Goal: Task Accomplishment & Management: Use online tool/utility

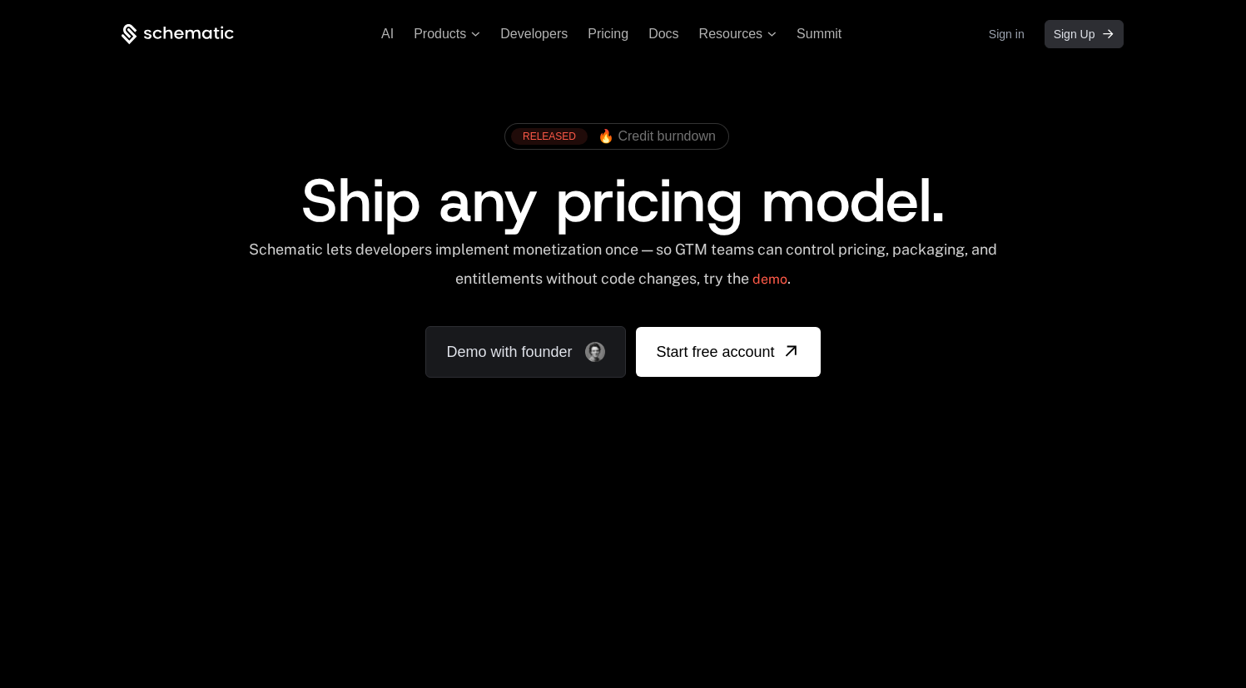
click at [1074, 36] on span "Sign Up" at bounding box center [1075, 34] width 42 height 17
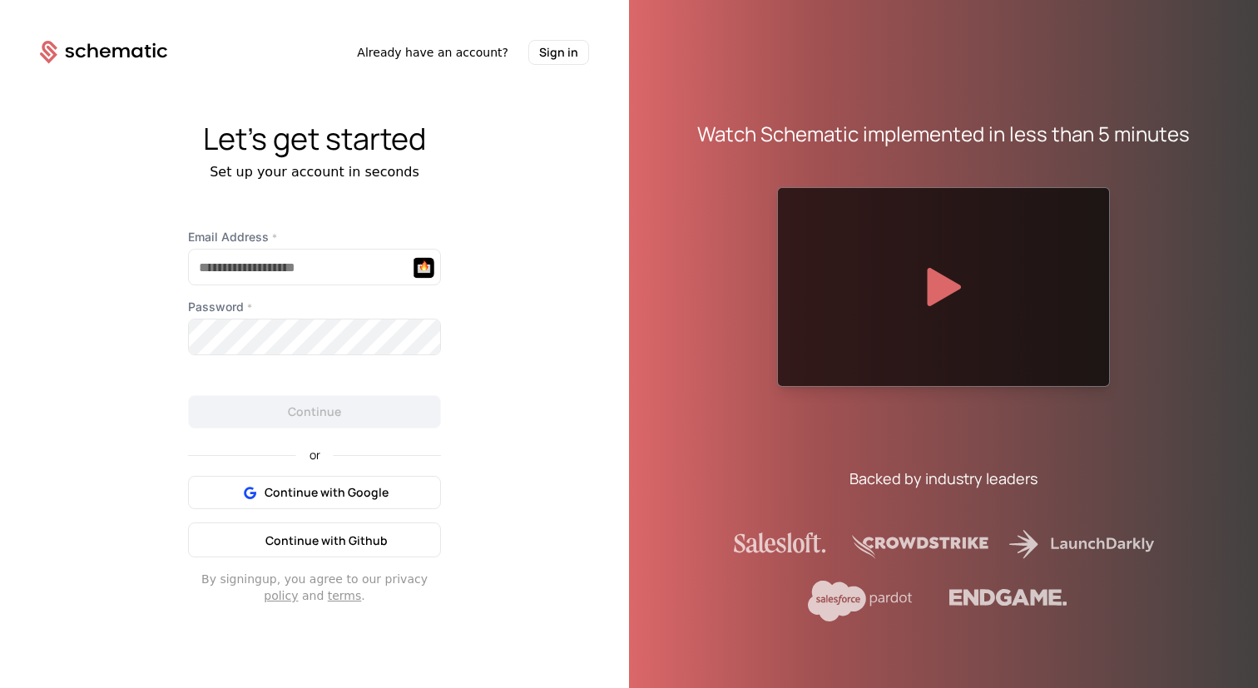
click at [335, 528] on button "Continue with Github" at bounding box center [314, 540] width 253 height 35
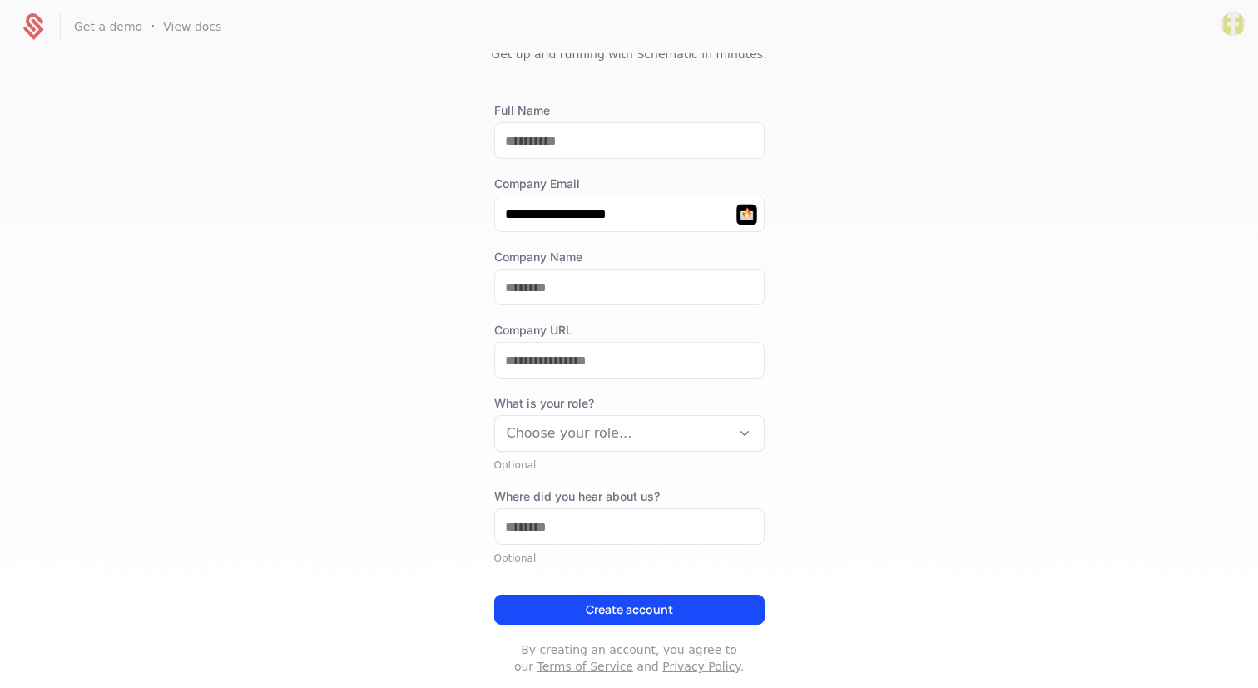
scroll to position [74, 0]
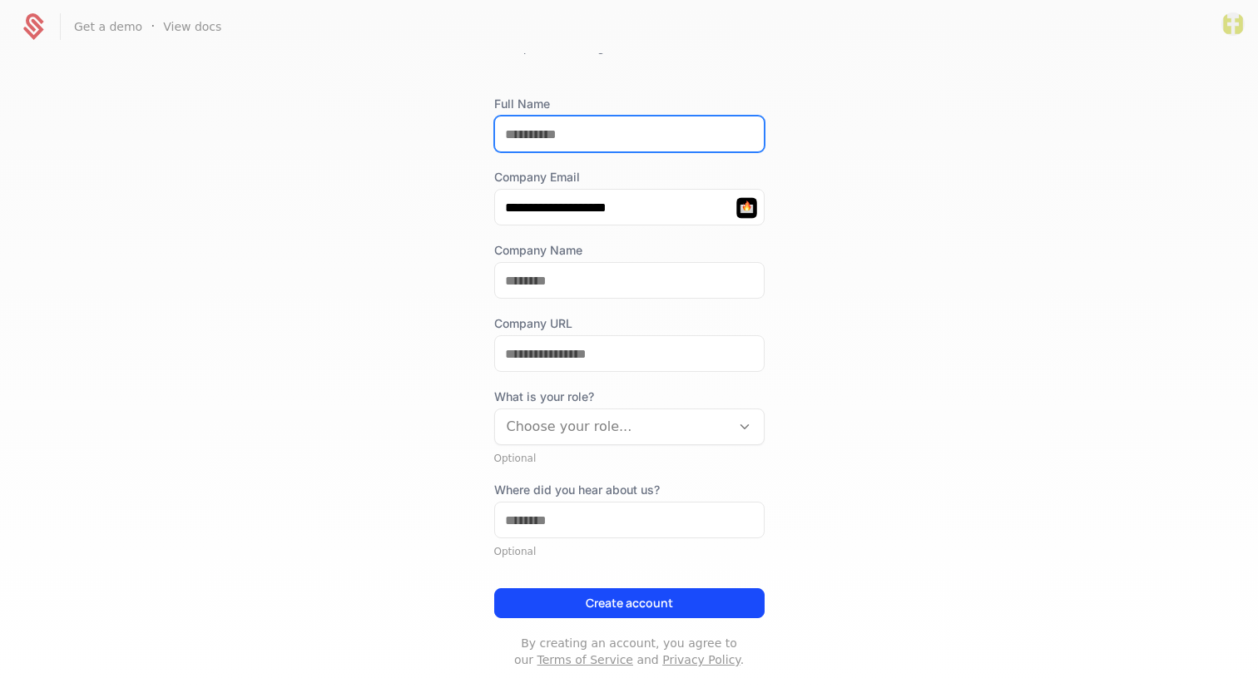
click at [626, 137] on input "Full Name" at bounding box center [629, 134] width 269 height 35
type input "**********"
click at [465, 208] on div "**********" at bounding box center [629, 369] width 1258 height 633
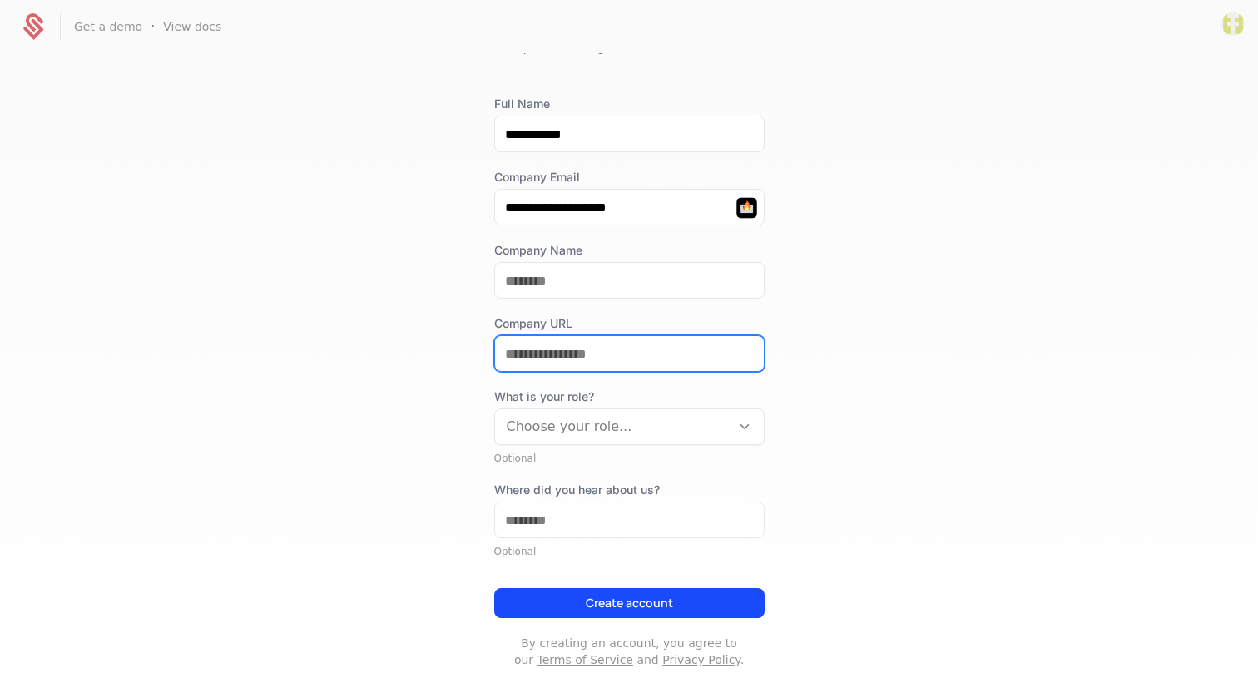
click at [568, 360] on input "Company URL" at bounding box center [629, 353] width 269 height 35
type input "*******"
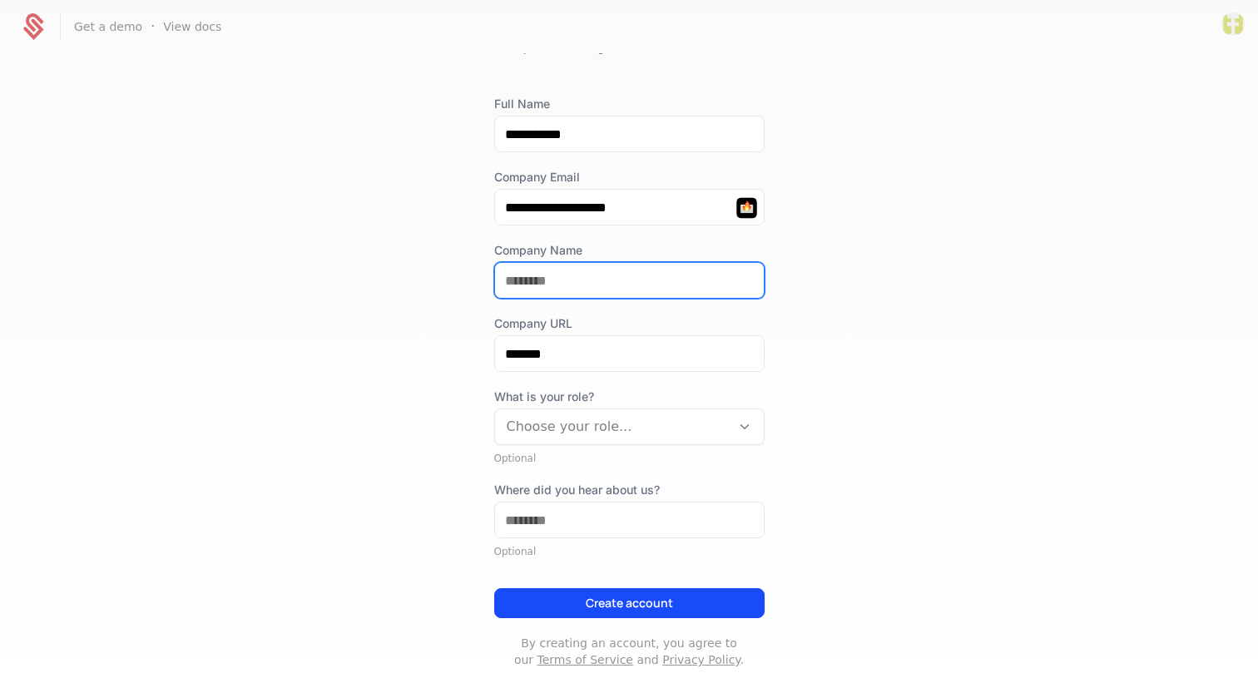
click at [568, 280] on input "Company Name" at bounding box center [629, 280] width 269 height 35
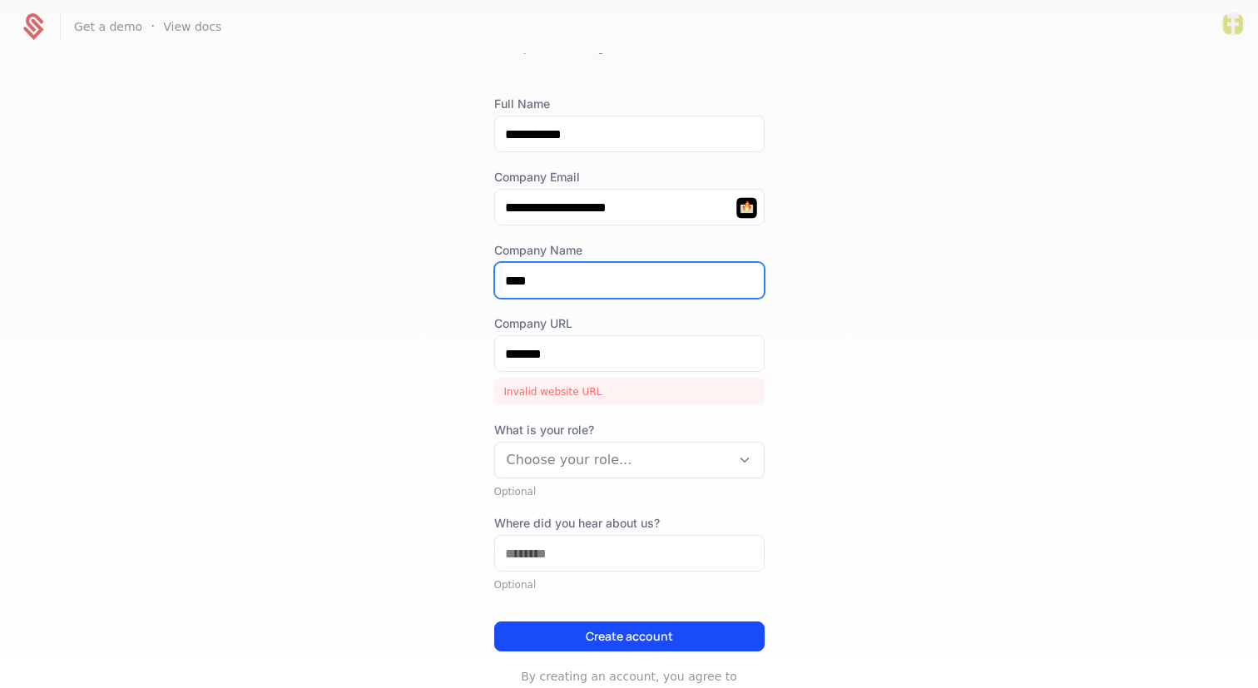
type input "****"
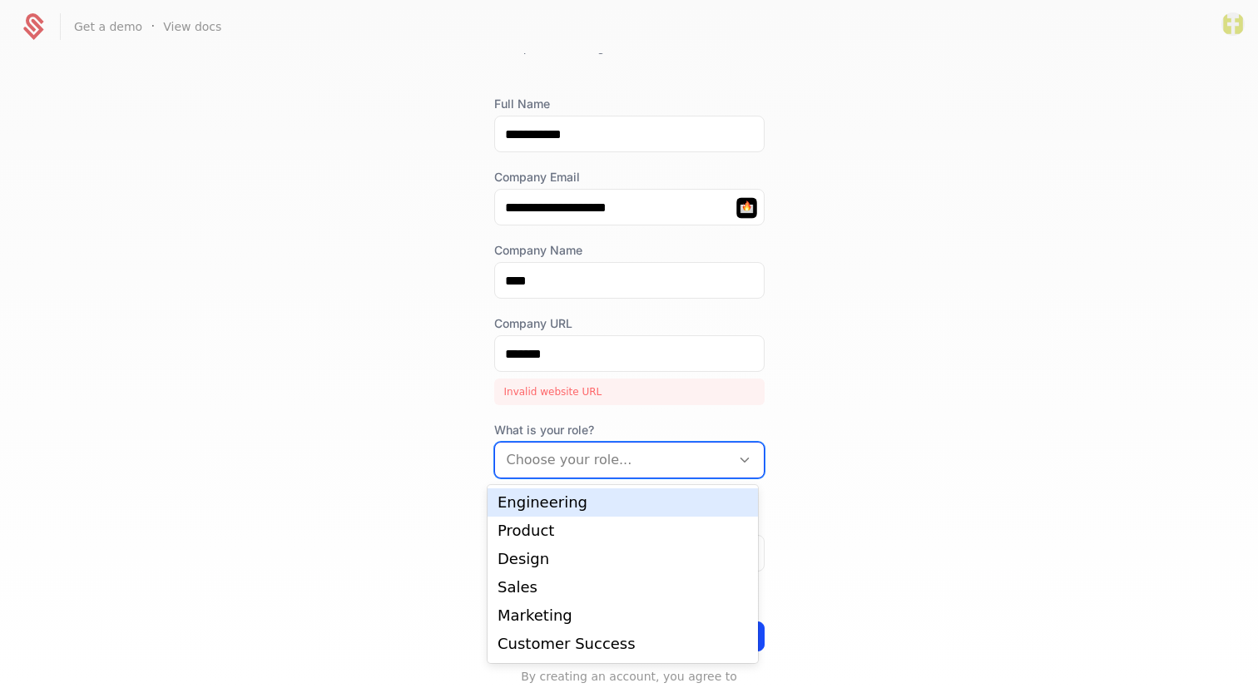
click at [550, 456] on div at bounding box center [613, 460] width 212 height 23
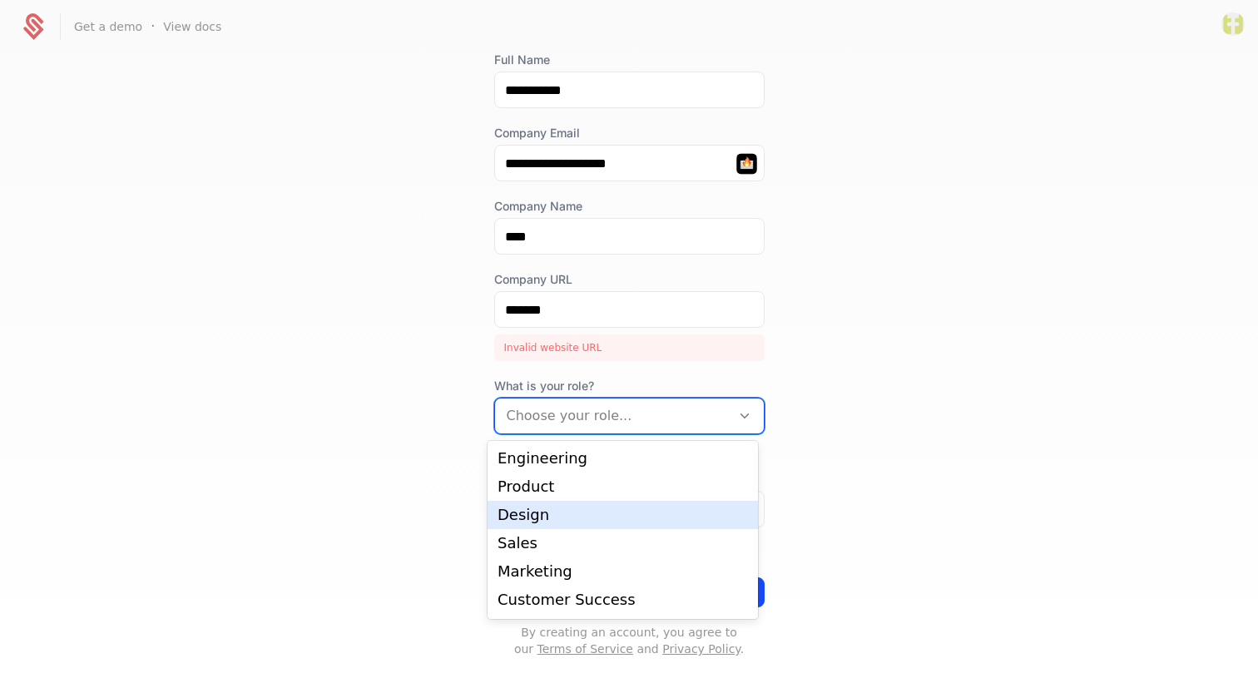
scroll to position [27, 0]
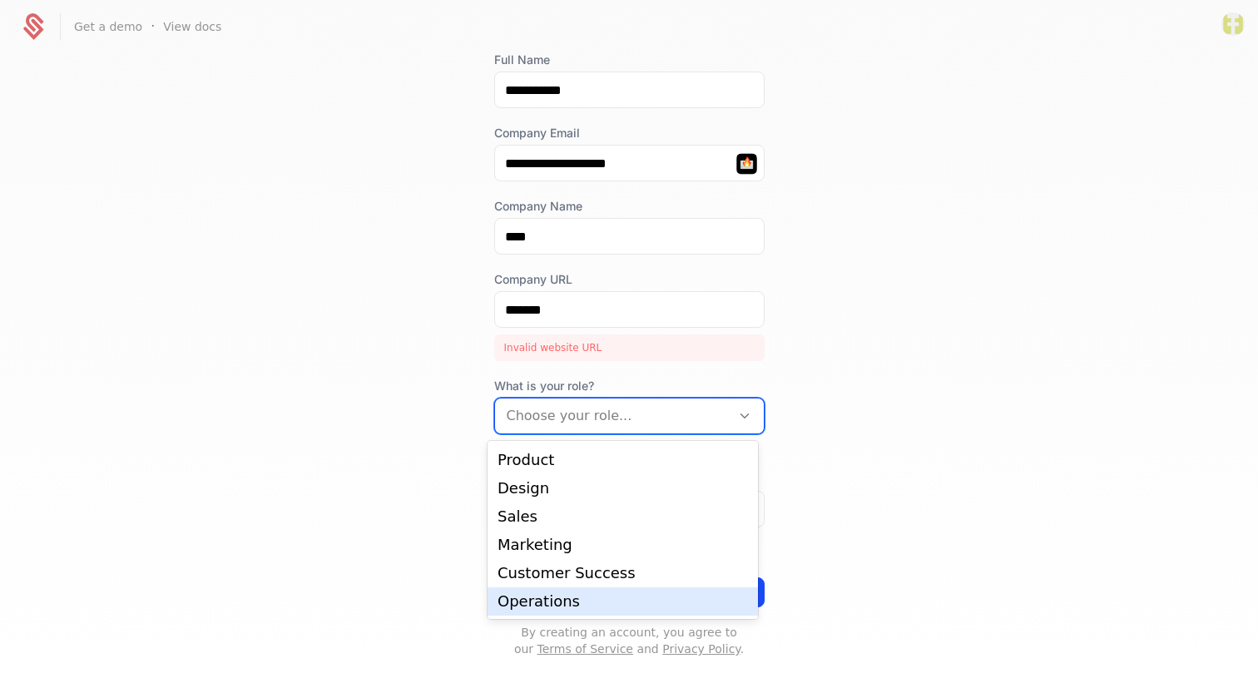
click at [532, 602] on div "Operations" at bounding box center [623, 601] width 251 height 15
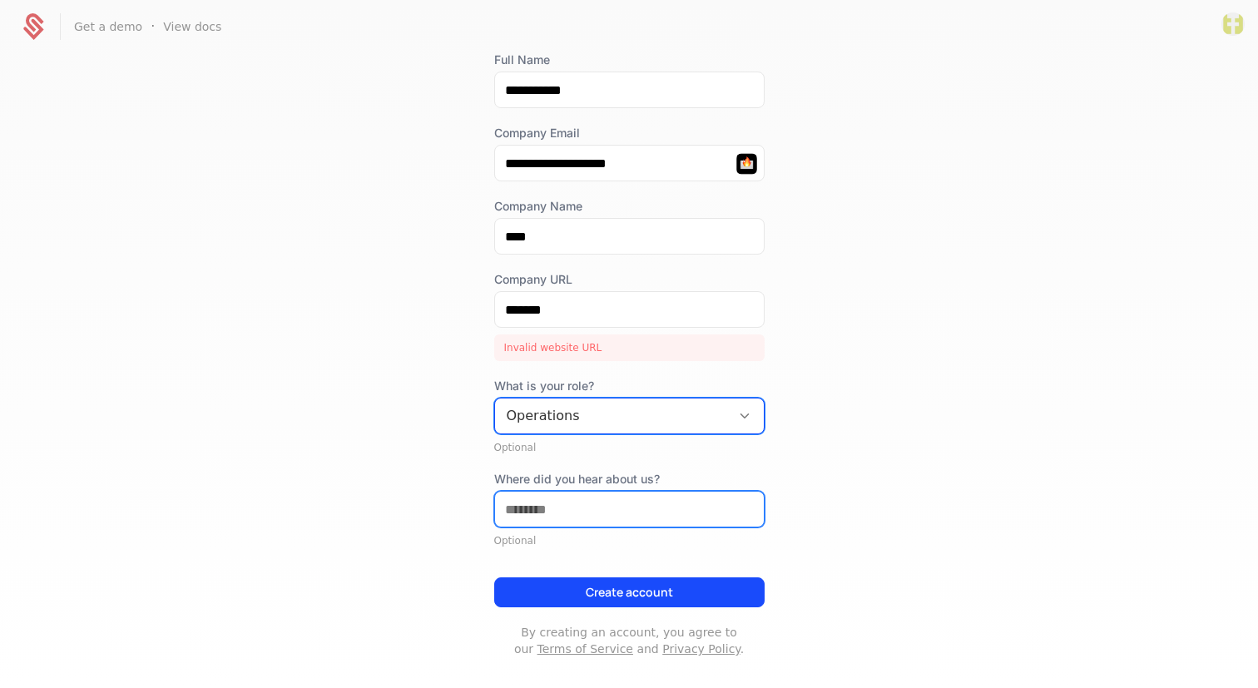
click at [525, 512] on input "Where did you hear about us?" at bounding box center [629, 509] width 269 height 35
type input "****"
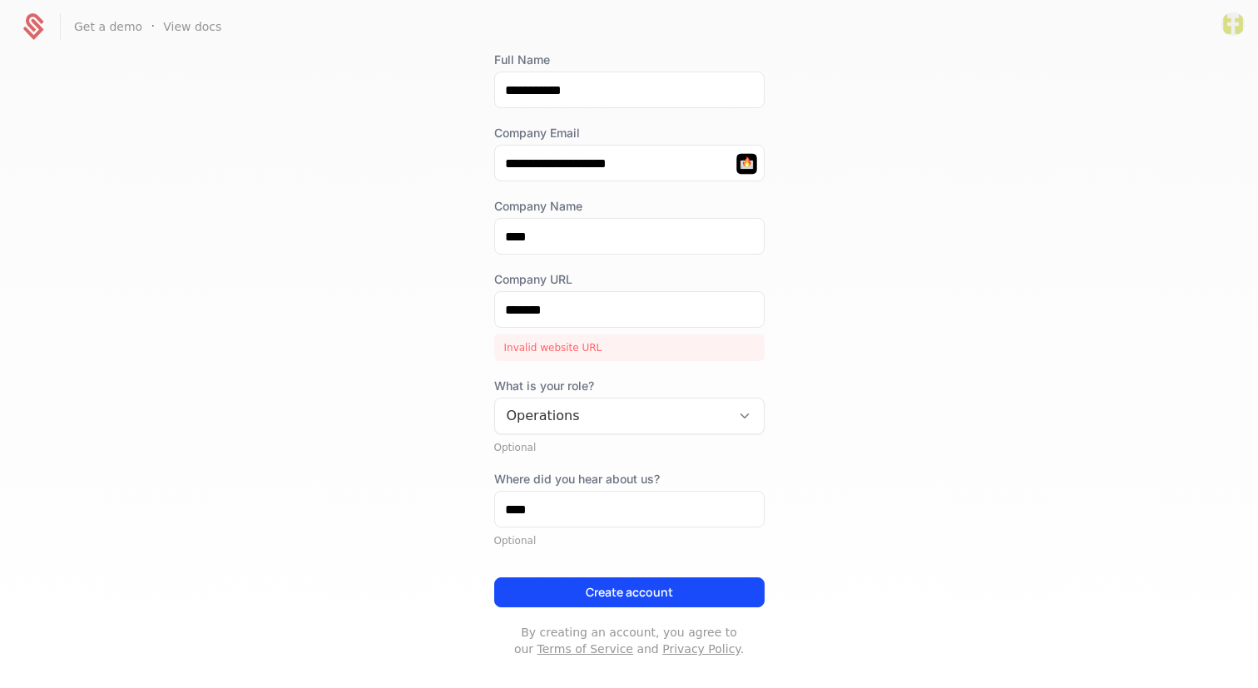
click at [608, 609] on div "**********" at bounding box center [629, 355] width 270 height 606
click at [616, 591] on button "Create account" at bounding box center [629, 593] width 270 height 30
click at [500, 310] on input "*******" at bounding box center [629, 309] width 269 height 35
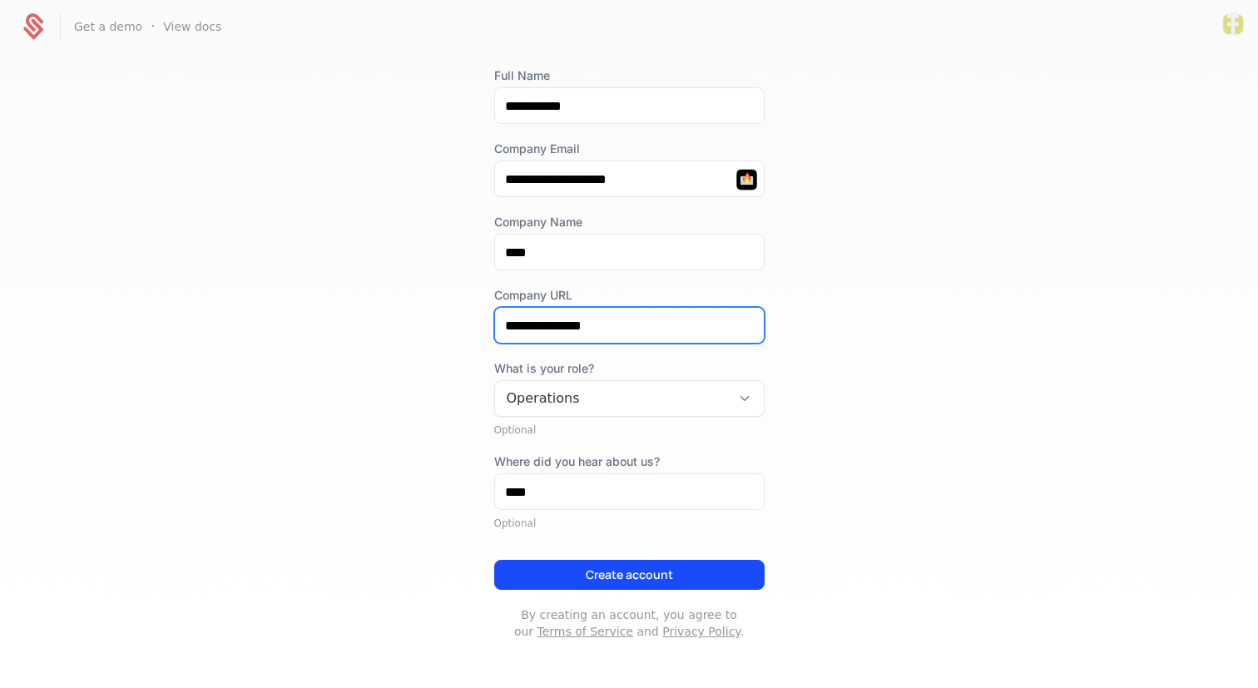
type input "**********"
click at [565, 574] on button "Create account" at bounding box center [629, 575] width 270 height 30
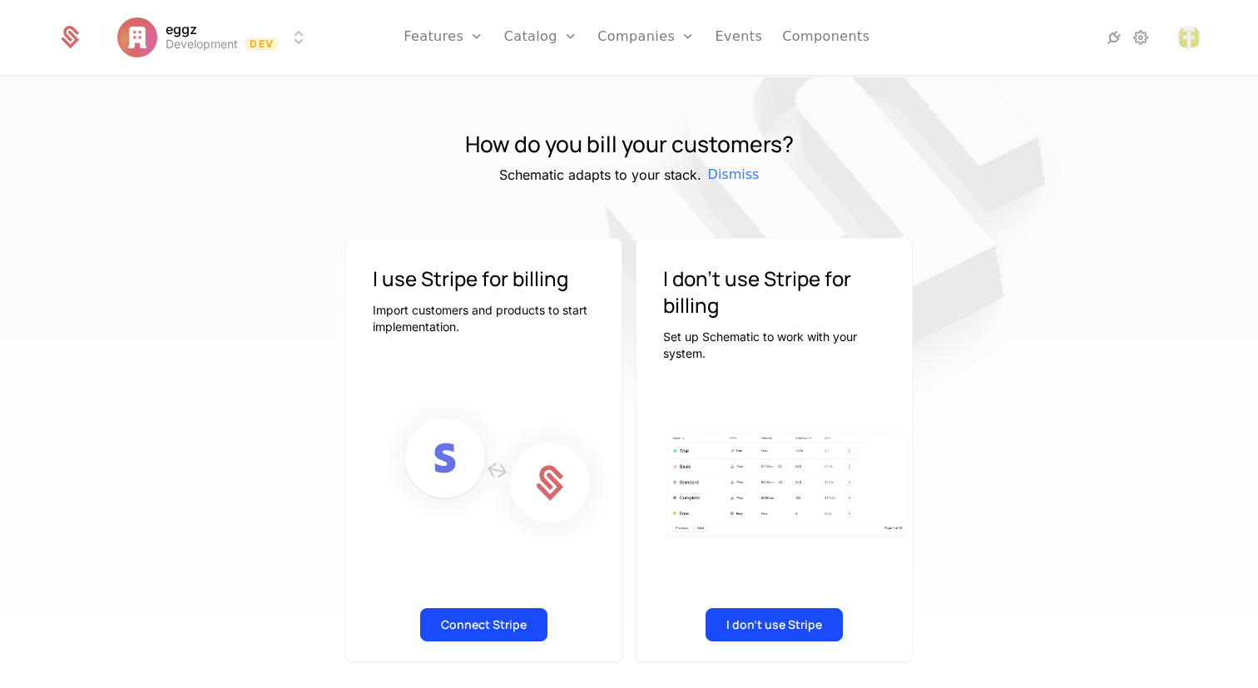
scroll to position [16, 0]
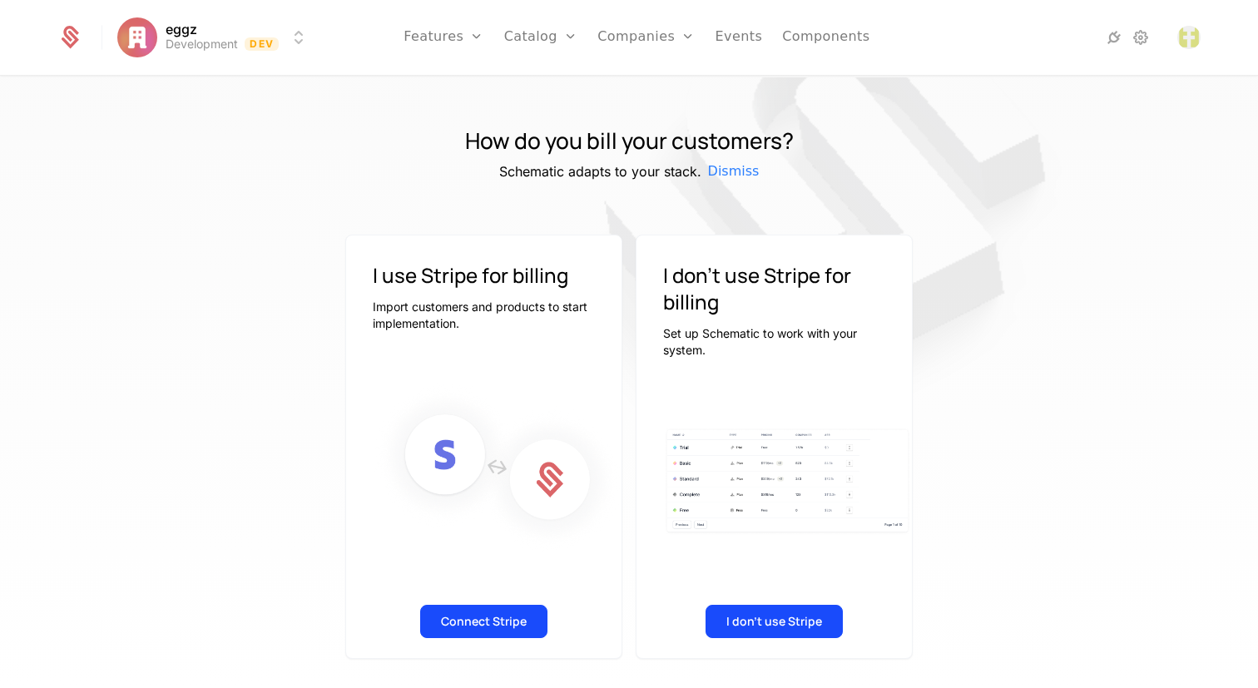
click at [461, 624] on button "Connect Stripe" at bounding box center [483, 621] width 127 height 33
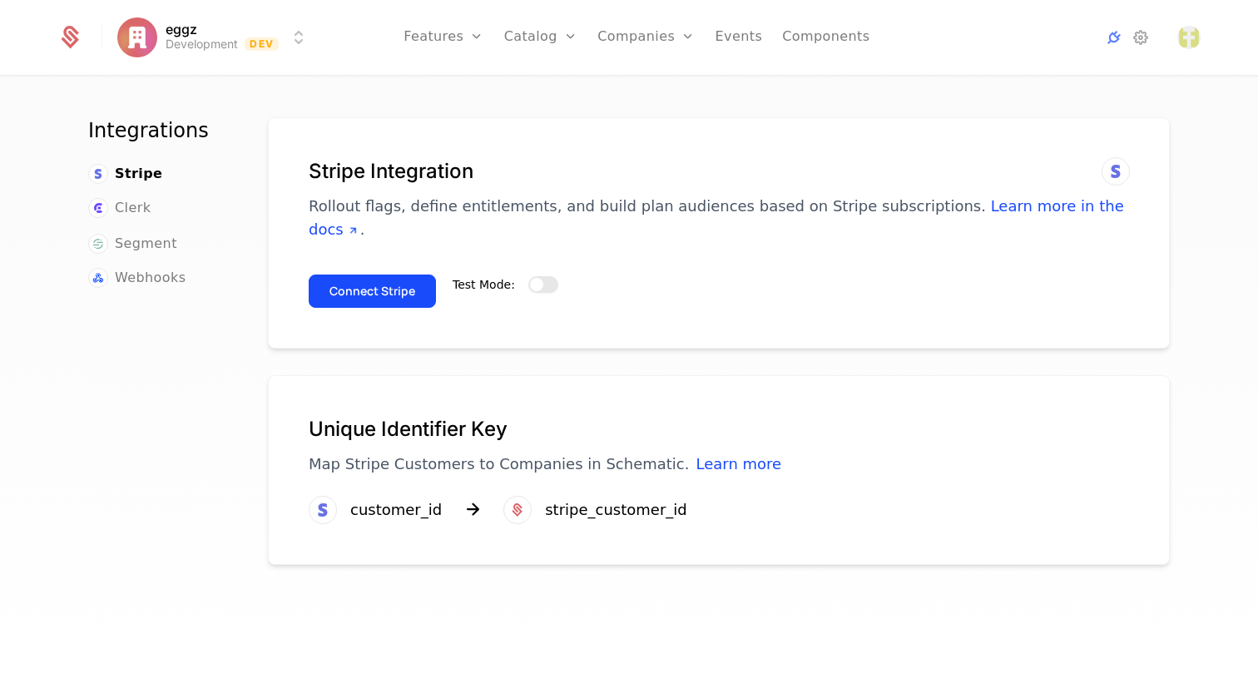
click at [535, 276] on button "Test Mode:" at bounding box center [543, 284] width 30 height 17
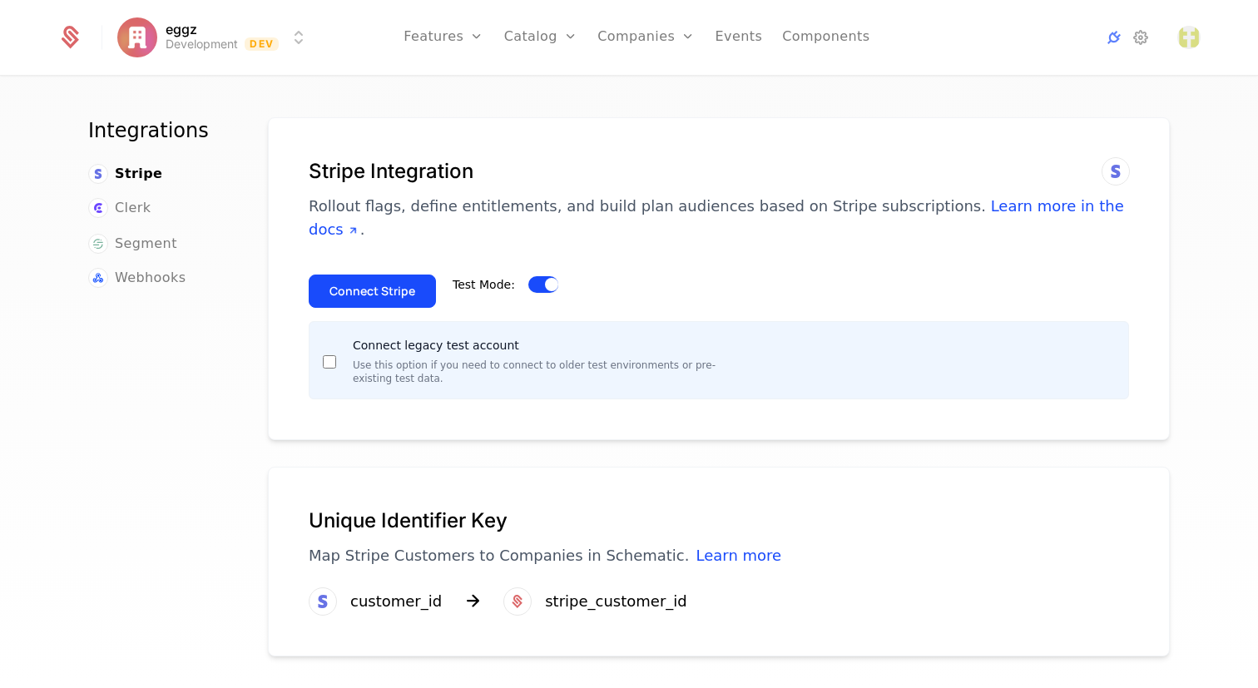
click at [354, 275] on button "Connect Stripe" at bounding box center [372, 291] width 127 height 33
click at [123, 201] on span "Clerk" at bounding box center [133, 208] width 36 height 20
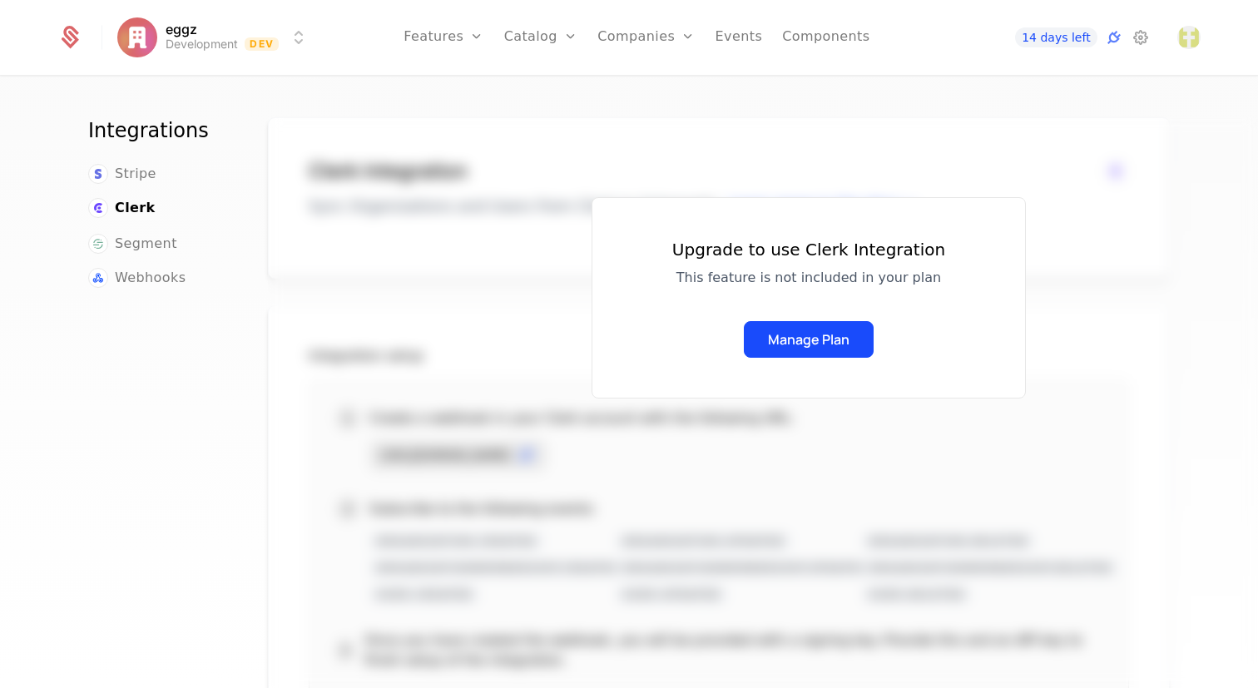
click at [821, 335] on button "Manage Plan" at bounding box center [809, 339] width 130 height 37
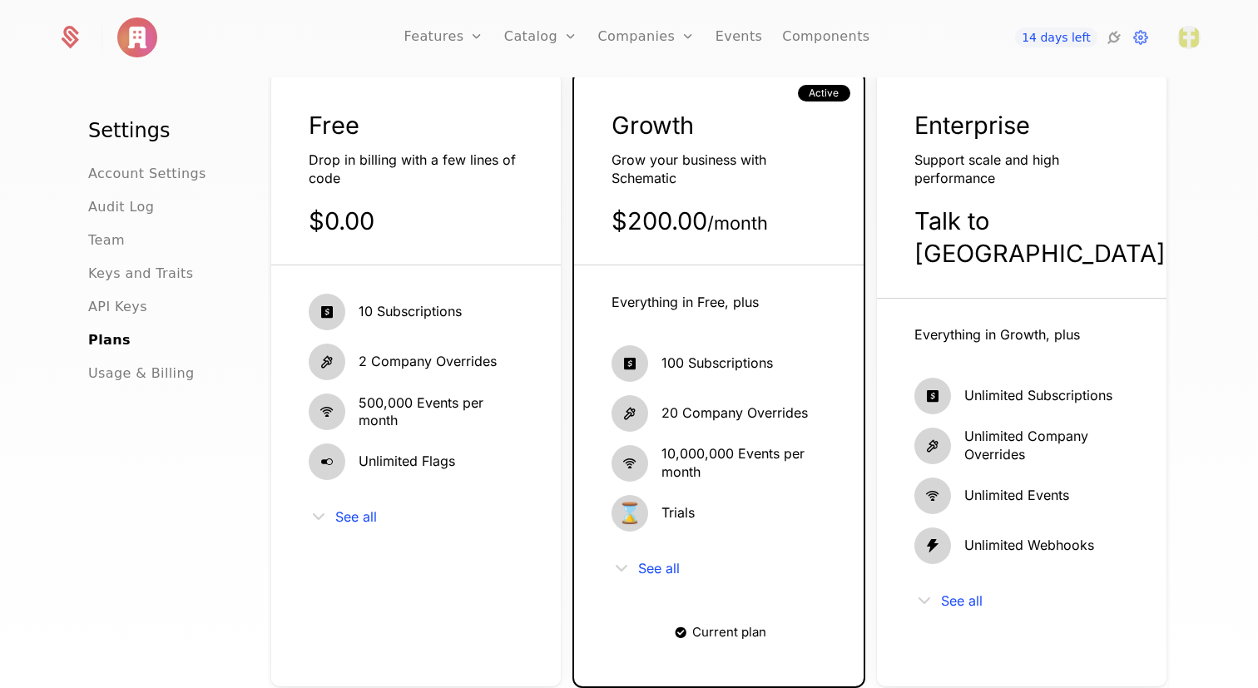
scroll to position [122, 0]
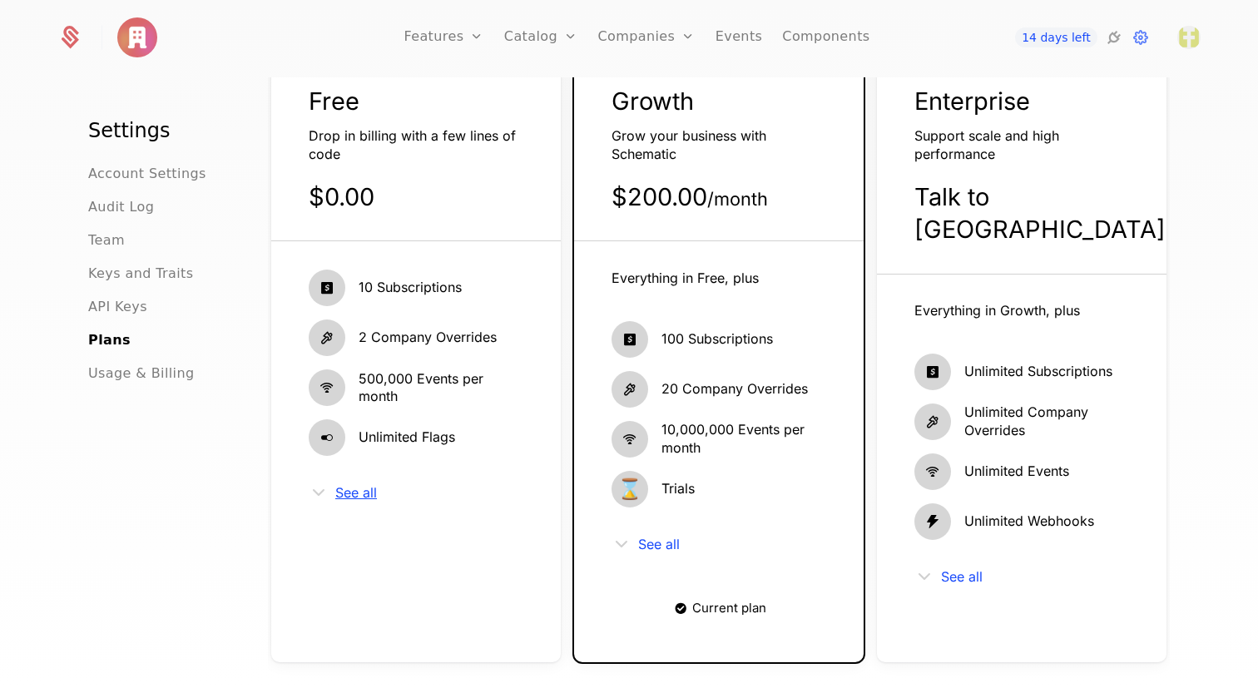
click at [338, 490] on span "See all" at bounding box center [356, 492] width 42 height 13
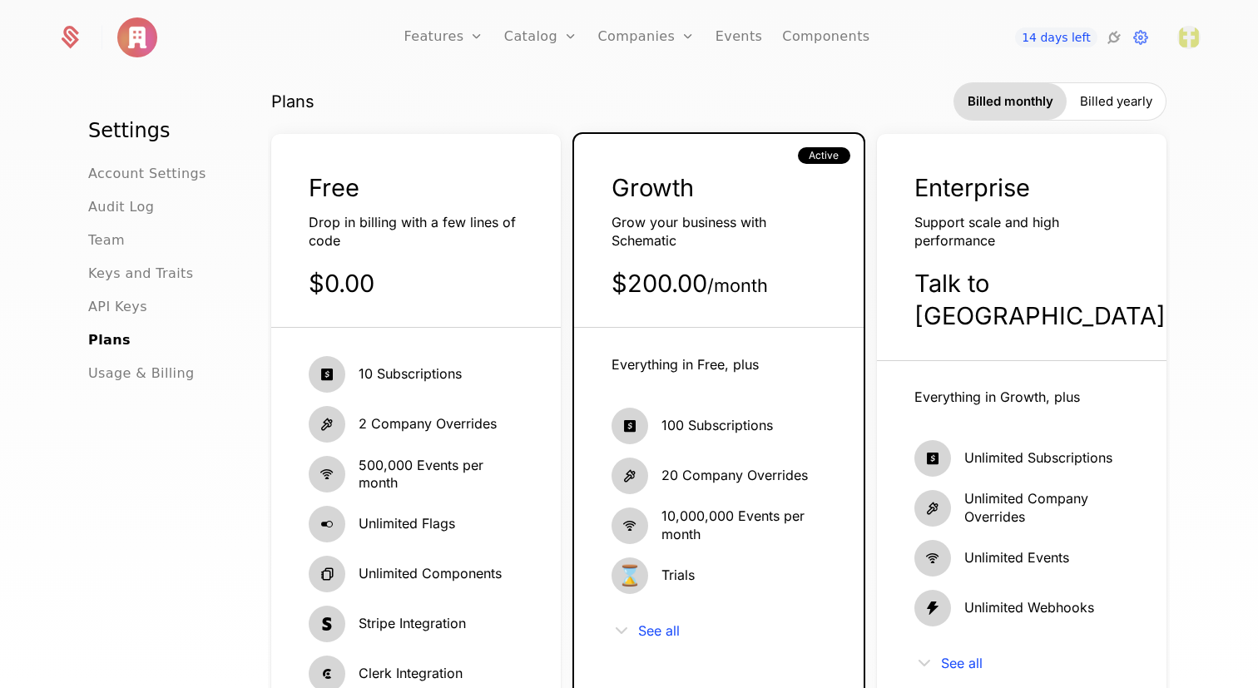
scroll to position [32, 0]
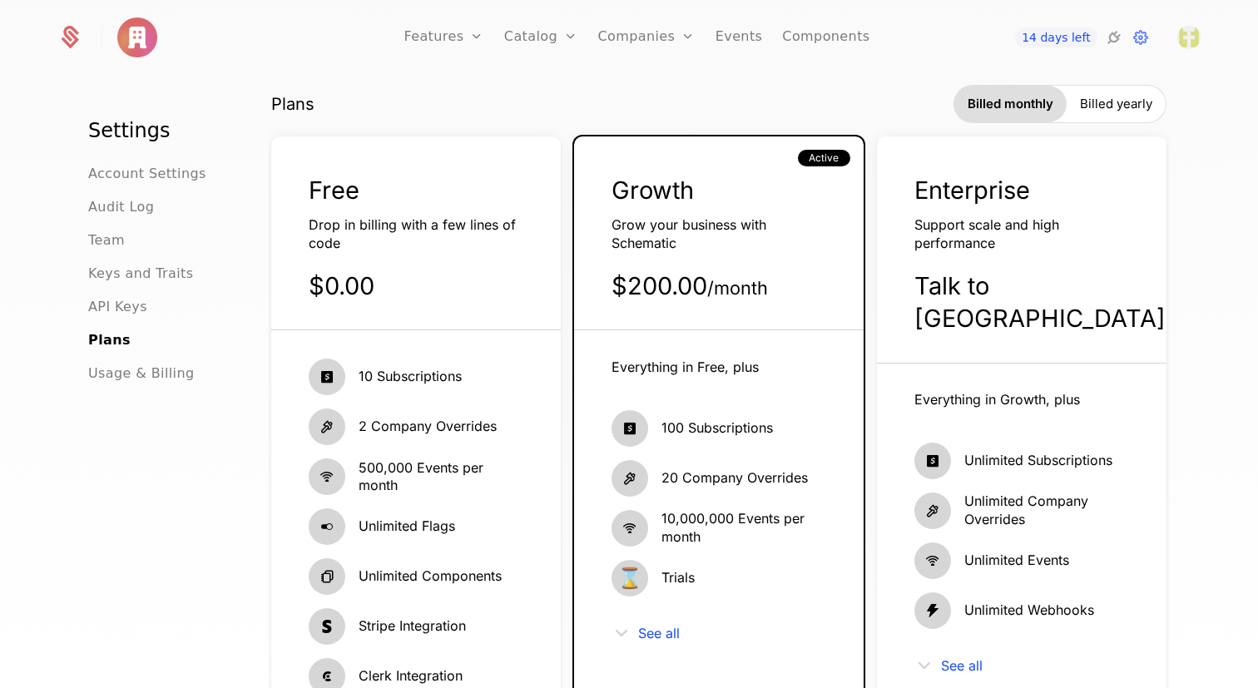
click at [412, 251] on div "Drop in billing with a few lines of code" at bounding box center [416, 234] width 215 height 36
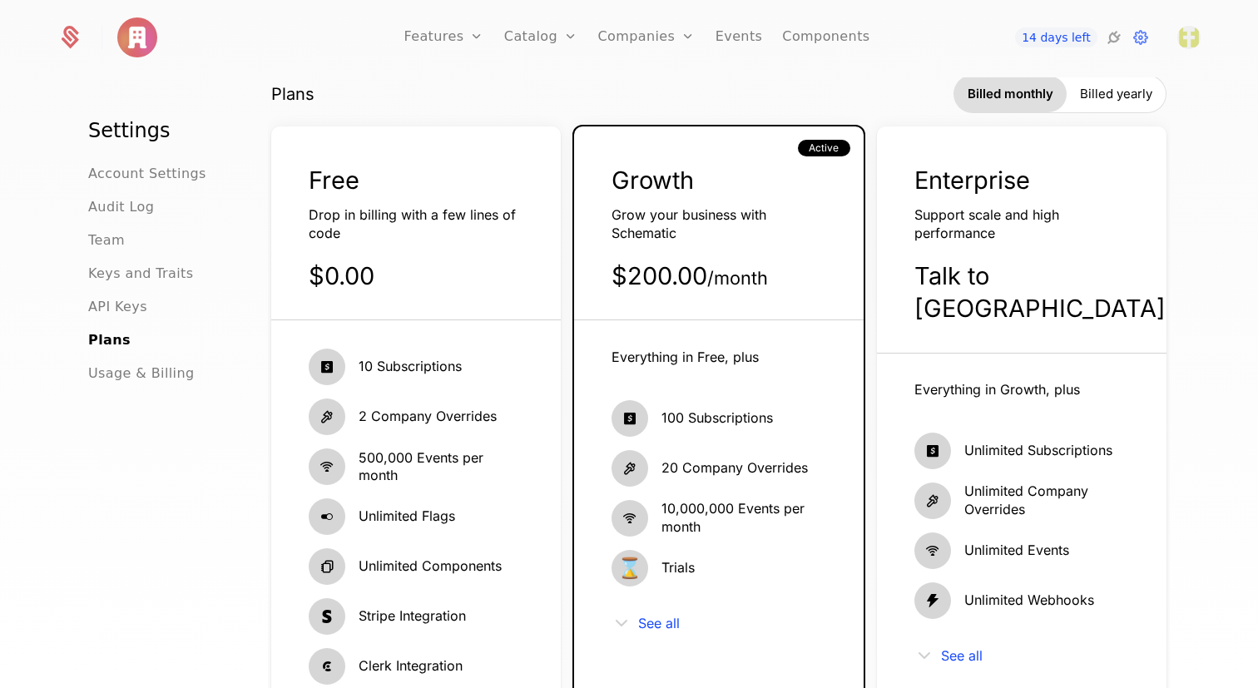
scroll to position [0, 0]
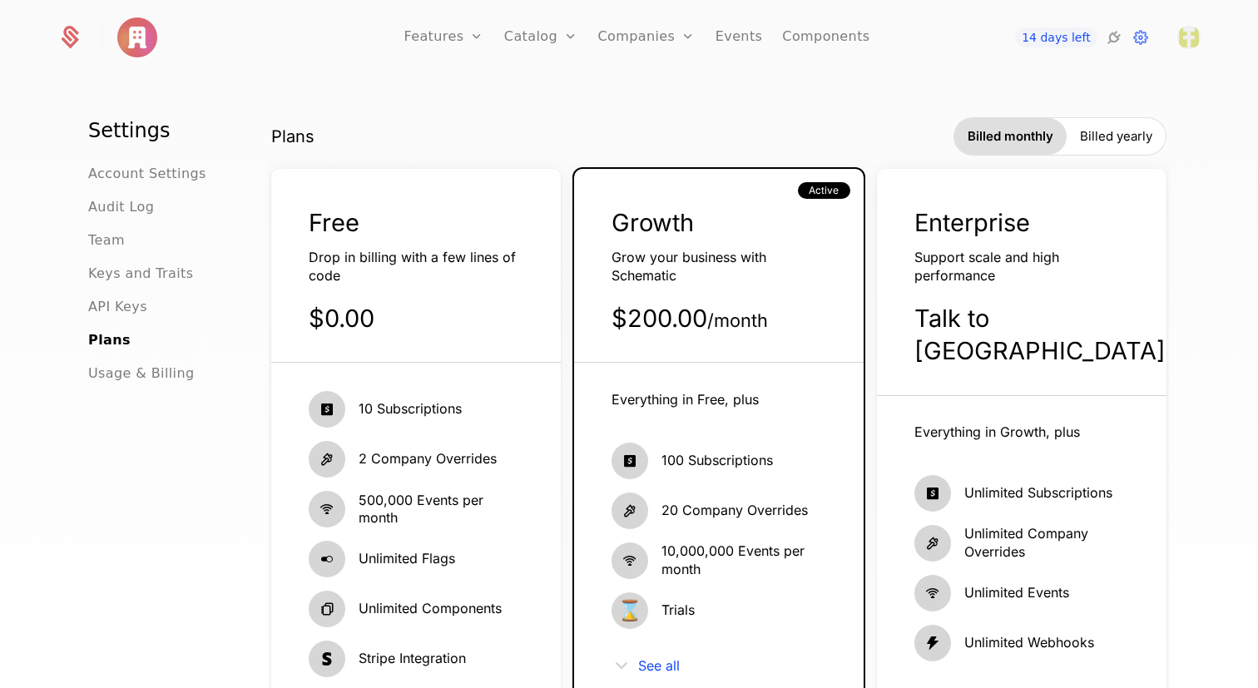
click at [1124, 133] on span "Billed yearly" at bounding box center [1116, 136] width 72 height 17
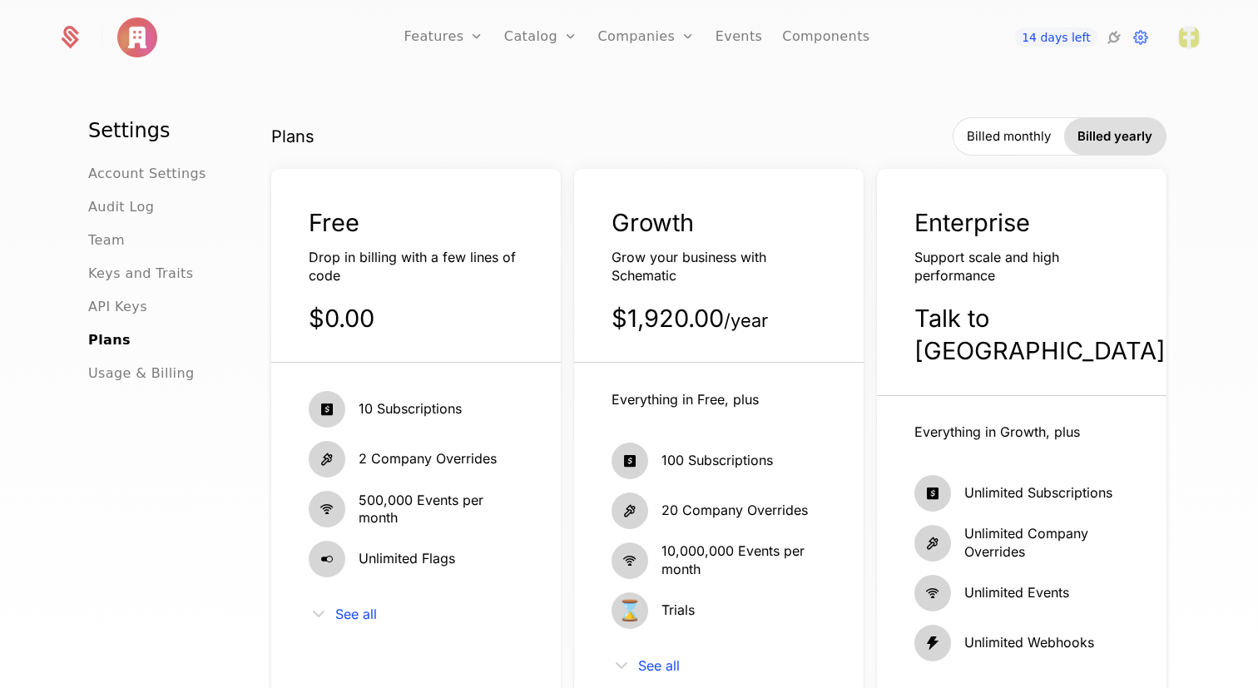
click at [1023, 134] on span "Billed monthly" at bounding box center [1009, 136] width 84 height 17
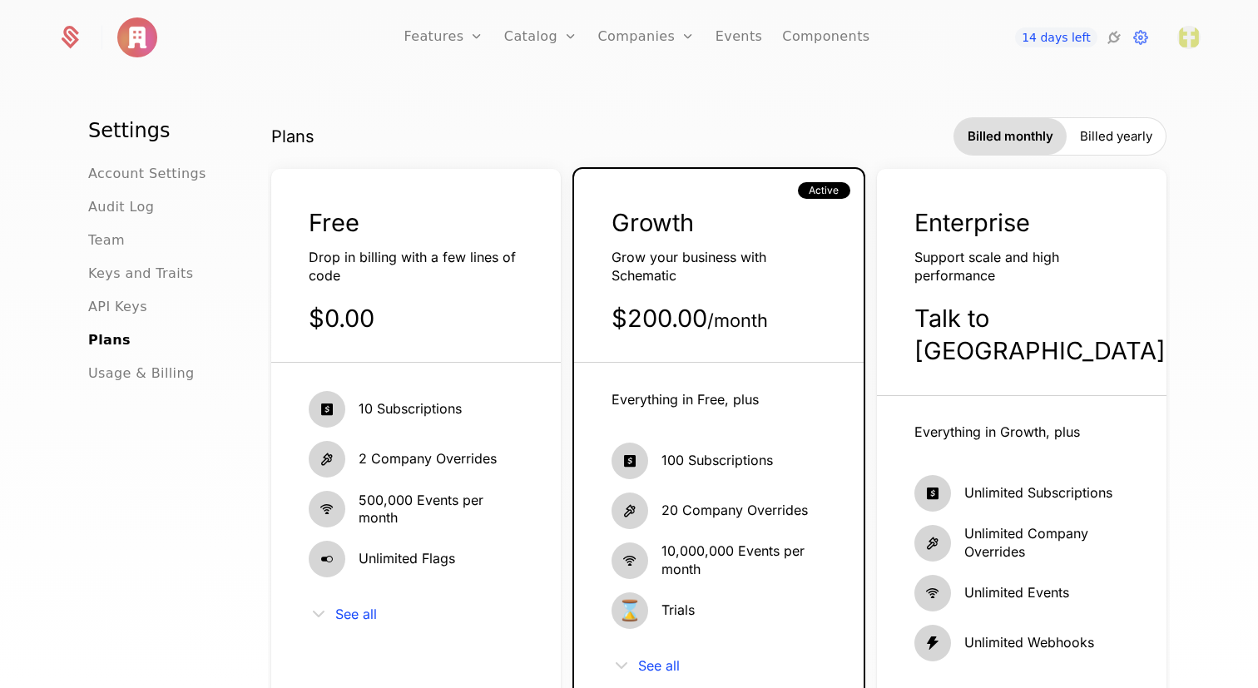
click at [1114, 42] on icon at bounding box center [1114, 37] width 20 height 20
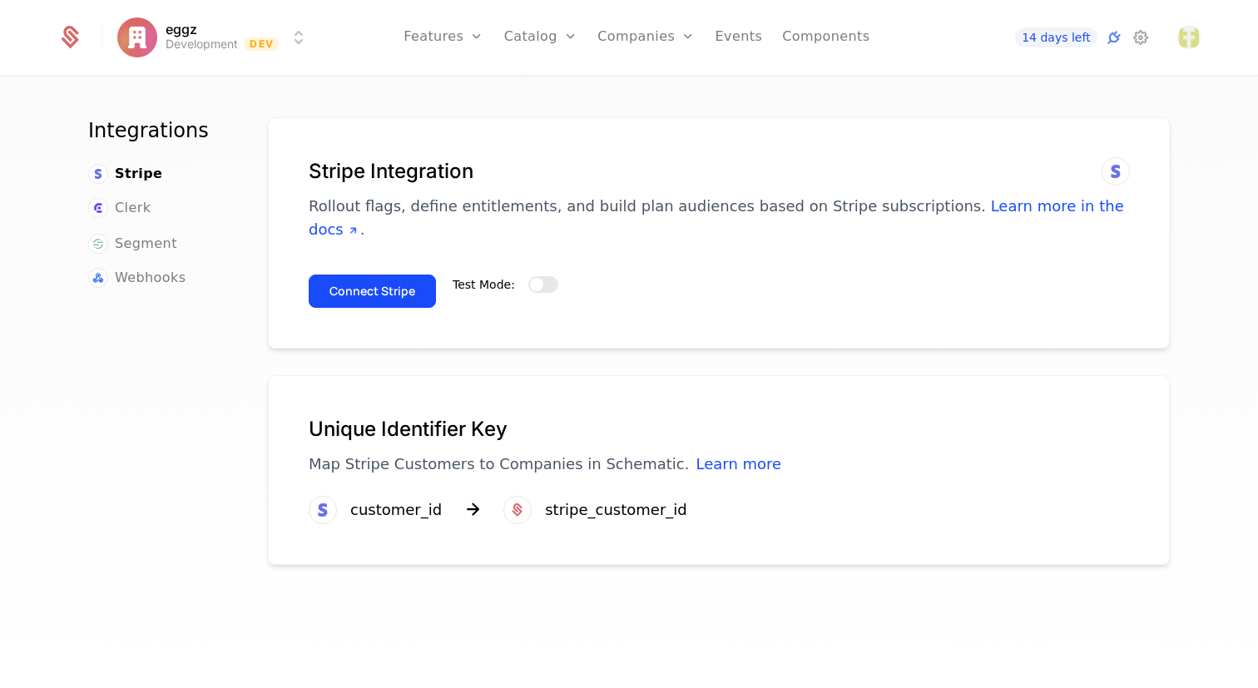
click at [455, 86] on link "Features" at bounding box center [462, 81] width 77 height 13
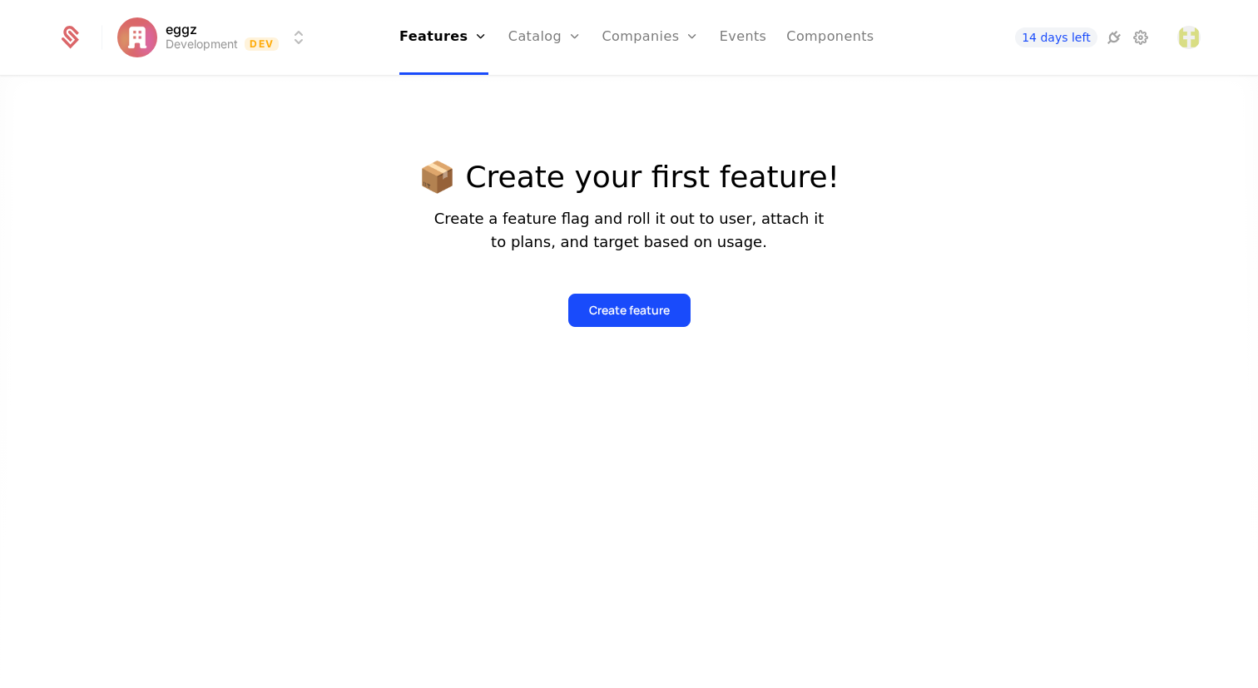
click at [172, 37] on html "eggz Development Dev Features Features Flags Catalog Plans Add Ons Configuratio…" at bounding box center [629, 344] width 1258 height 688
click at [84, 83] on html "eggz Development Dev Features Features Flags Catalog Plans Add Ons Configuratio…" at bounding box center [629, 344] width 1258 height 688
click at [65, 37] on icon at bounding box center [72, 34] width 16 height 16
click at [1182, 38] on img "Open user button" at bounding box center [1189, 37] width 23 height 23
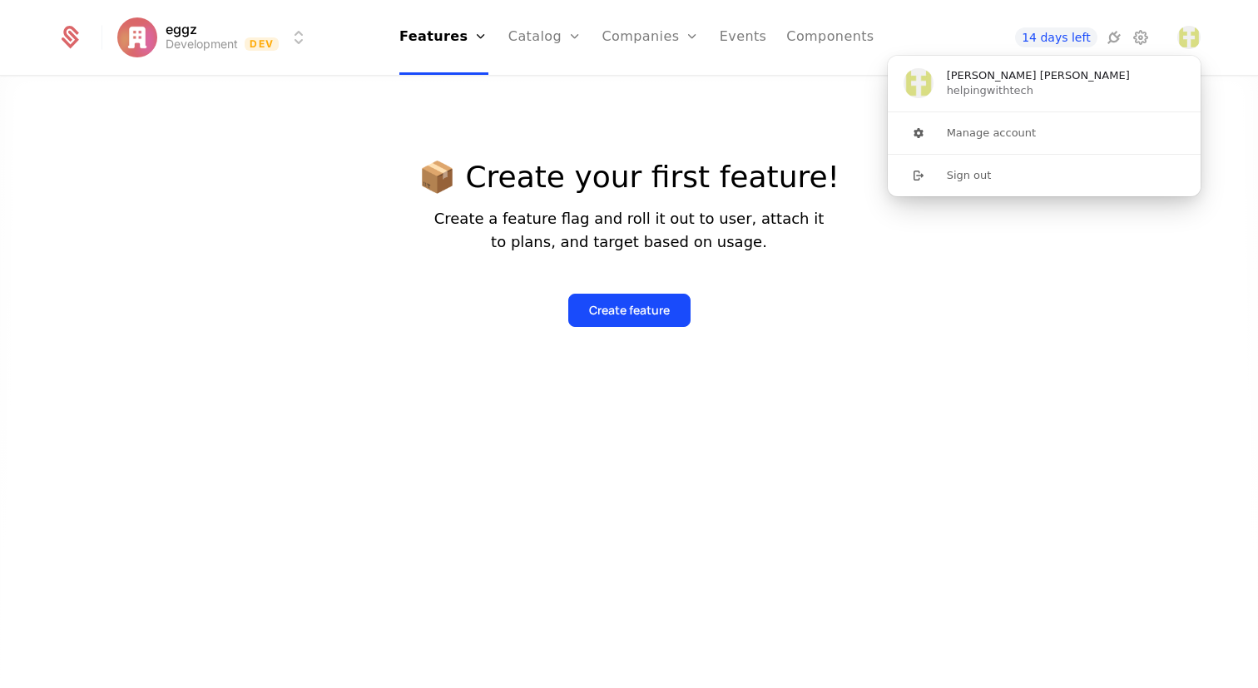
click at [960, 246] on div at bounding box center [629, 411] width 1258 height 688
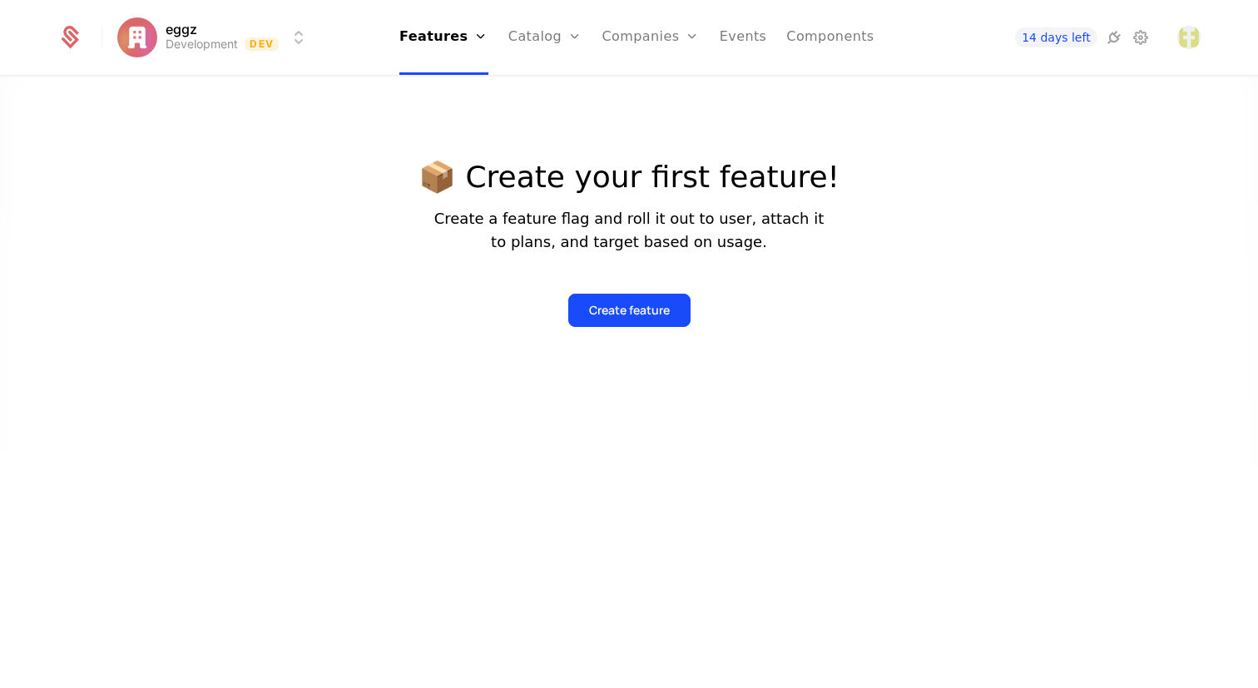
click at [1142, 34] on icon at bounding box center [1141, 37] width 20 height 20
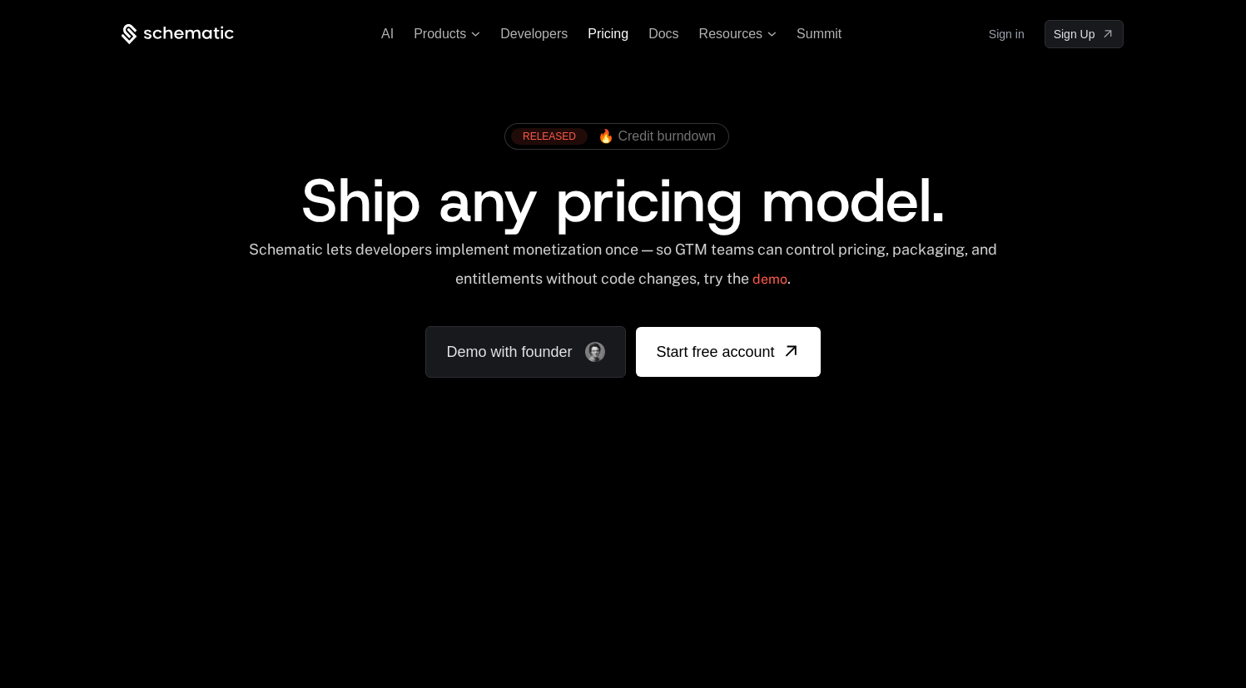
click at [612, 35] on span "Pricing" at bounding box center [608, 34] width 41 height 14
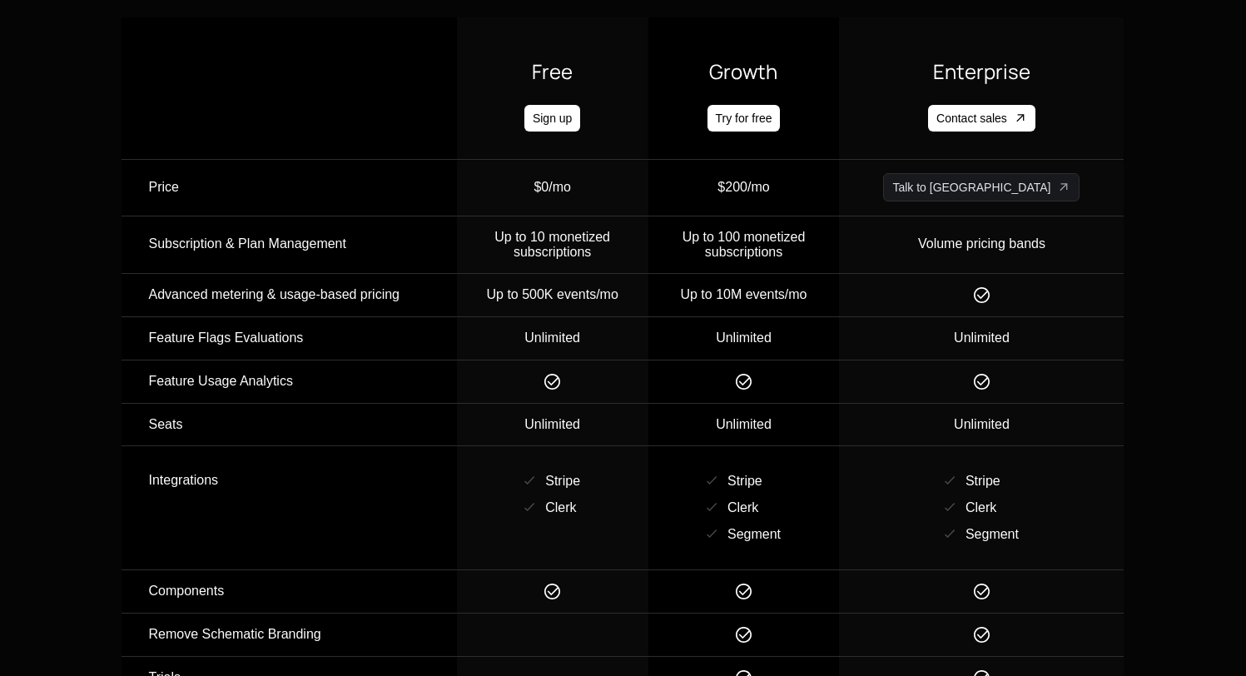
scroll to position [1811, 12]
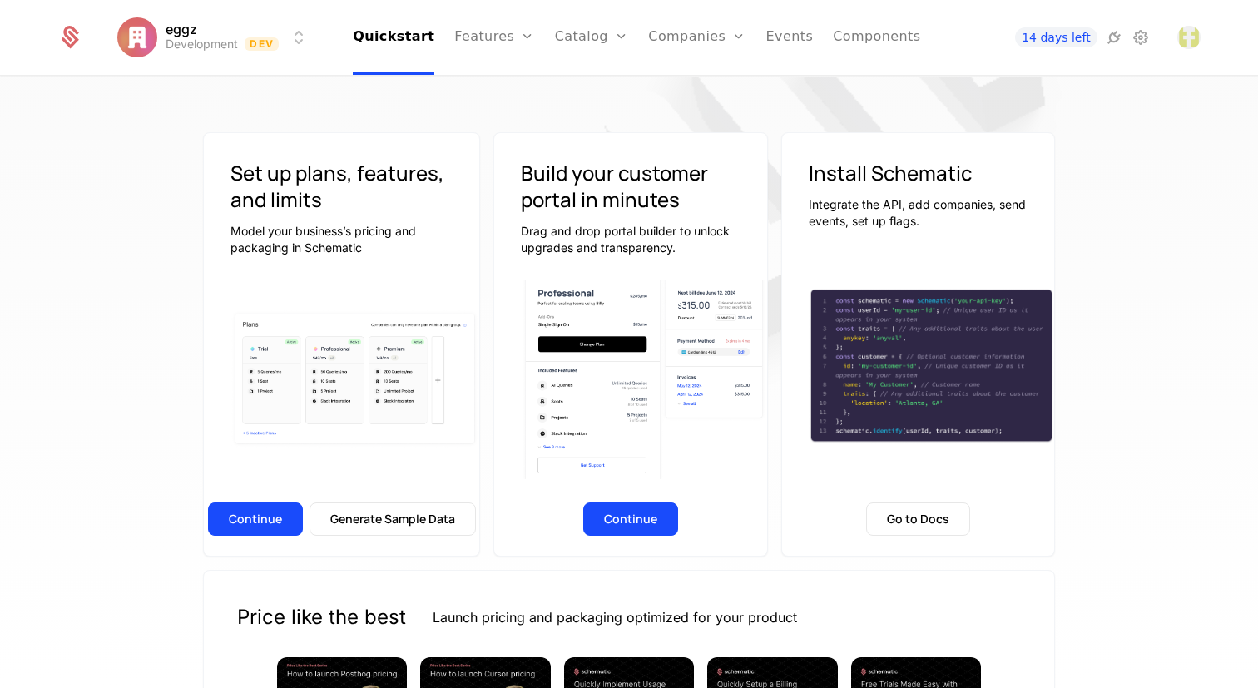
scroll to position [96, 0]
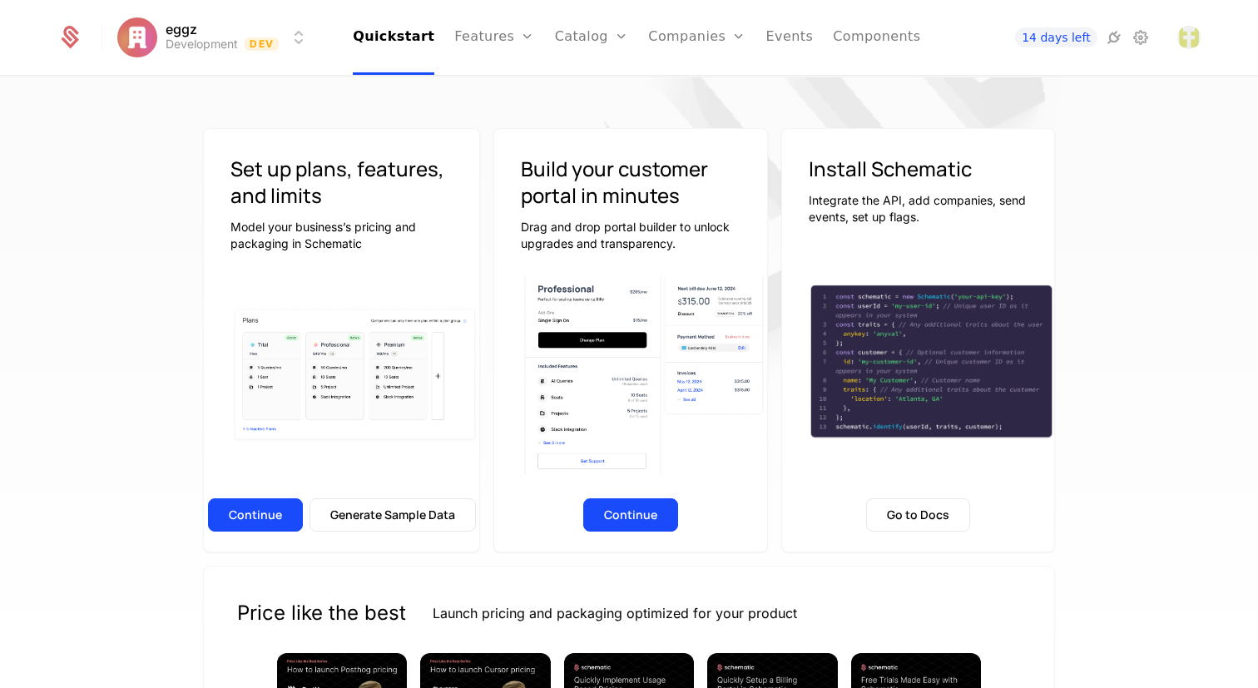
click at [638, 520] on button "Continue" at bounding box center [630, 515] width 95 height 33
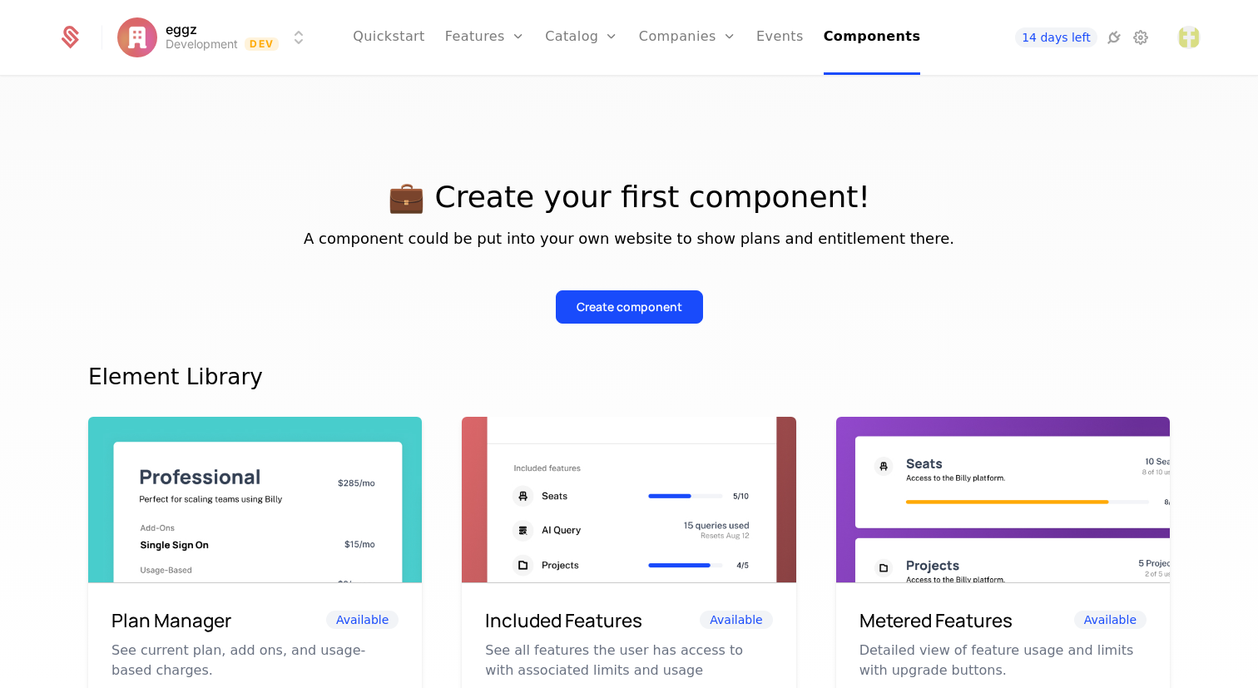
click at [1139, 40] on icon at bounding box center [1141, 37] width 20 height 20
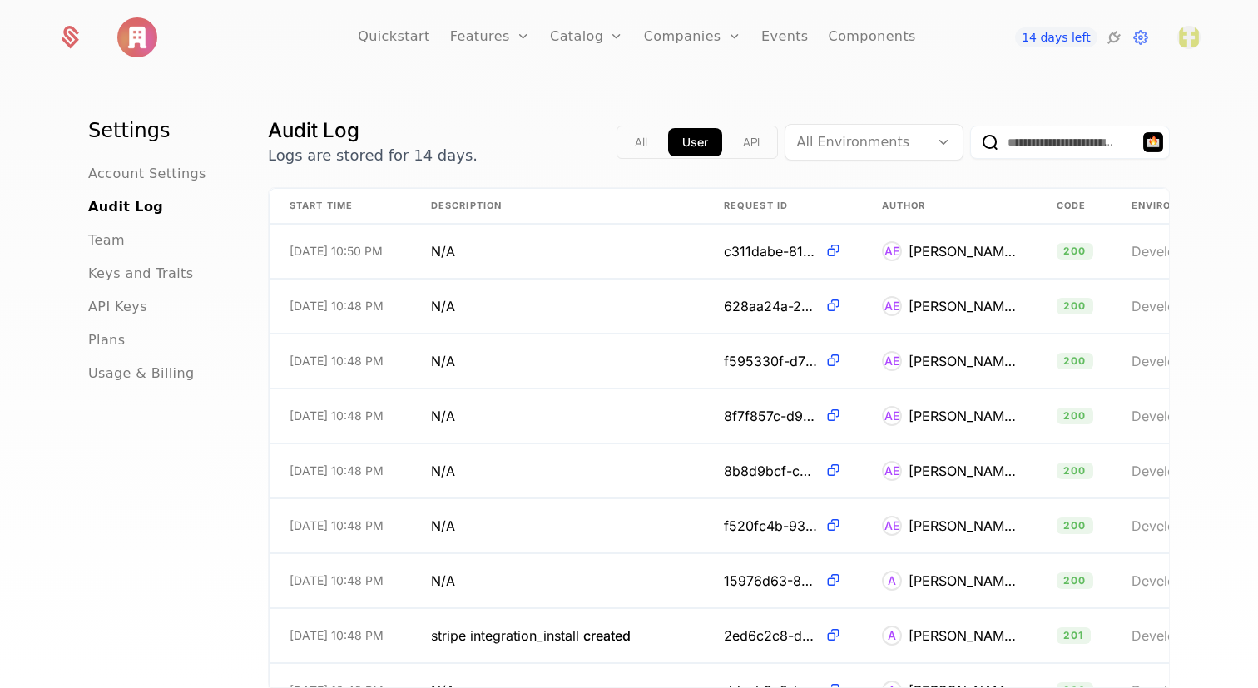
click at [117, 315] on span "API Keys" at bounding box center [117, 307] width 59 height 20
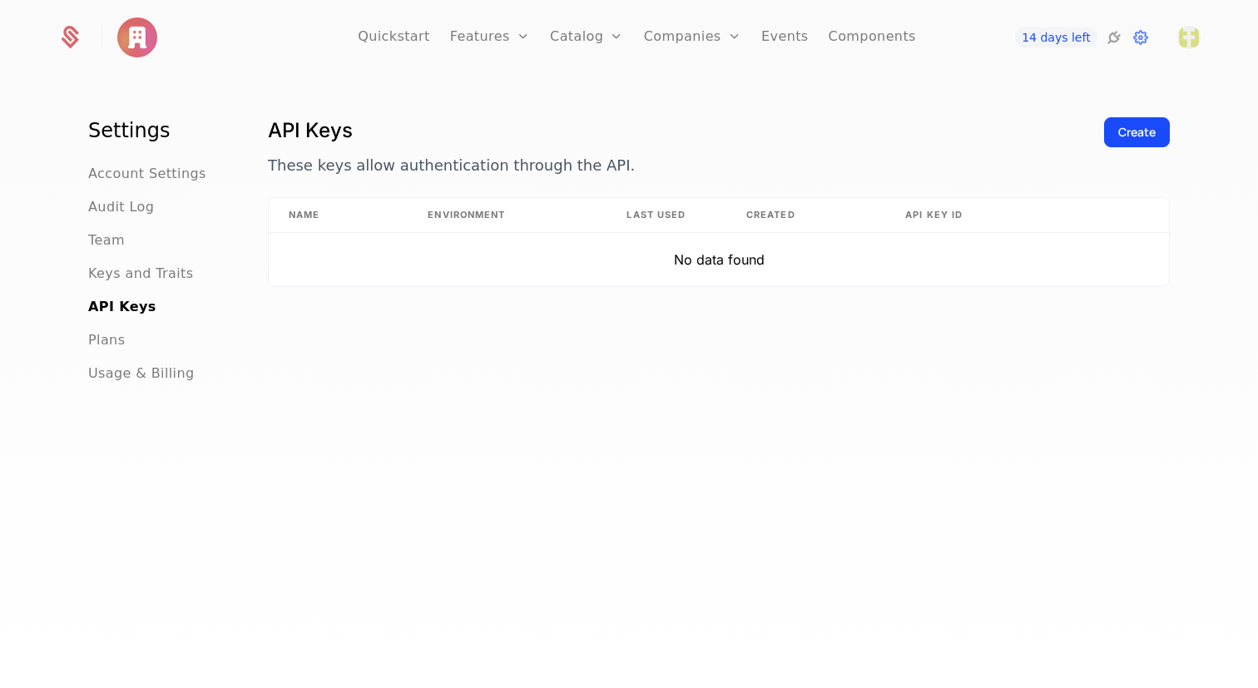
click at [1125, 136] on div "Create" at bounding box center [1137, 132] width 37 height 17
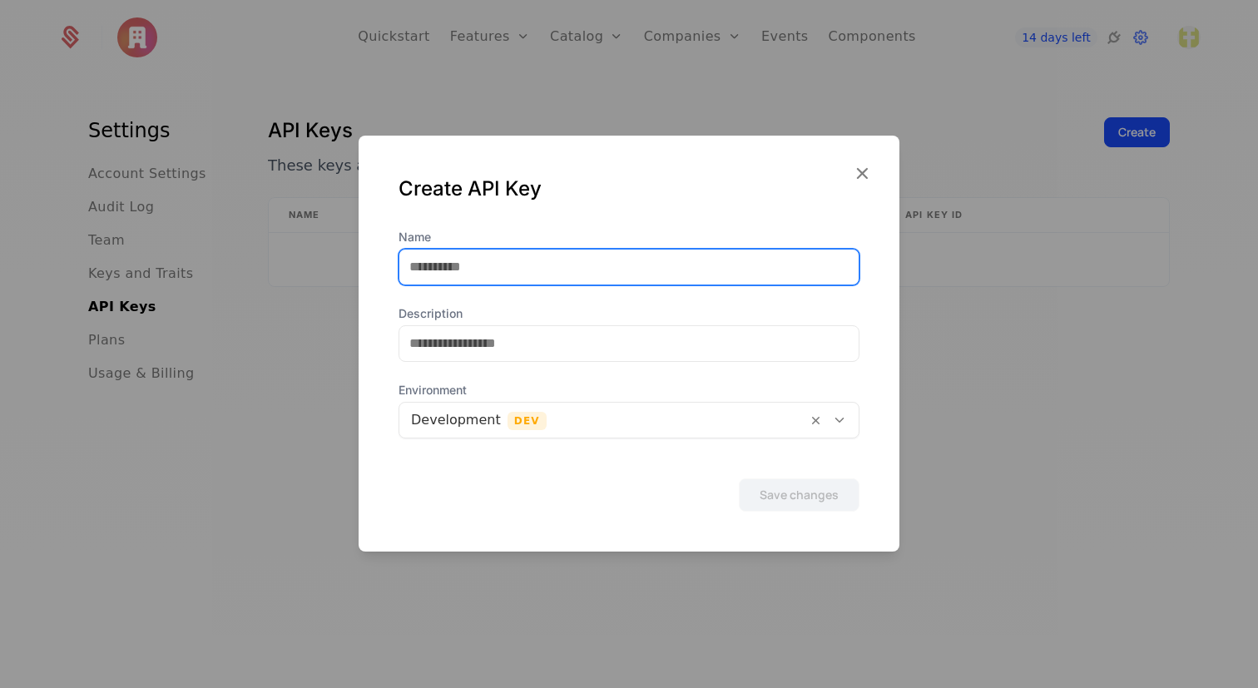
click at [473, 263] on input "Name" at bounding box center [628, 267] width 459 height 35
type input "********"
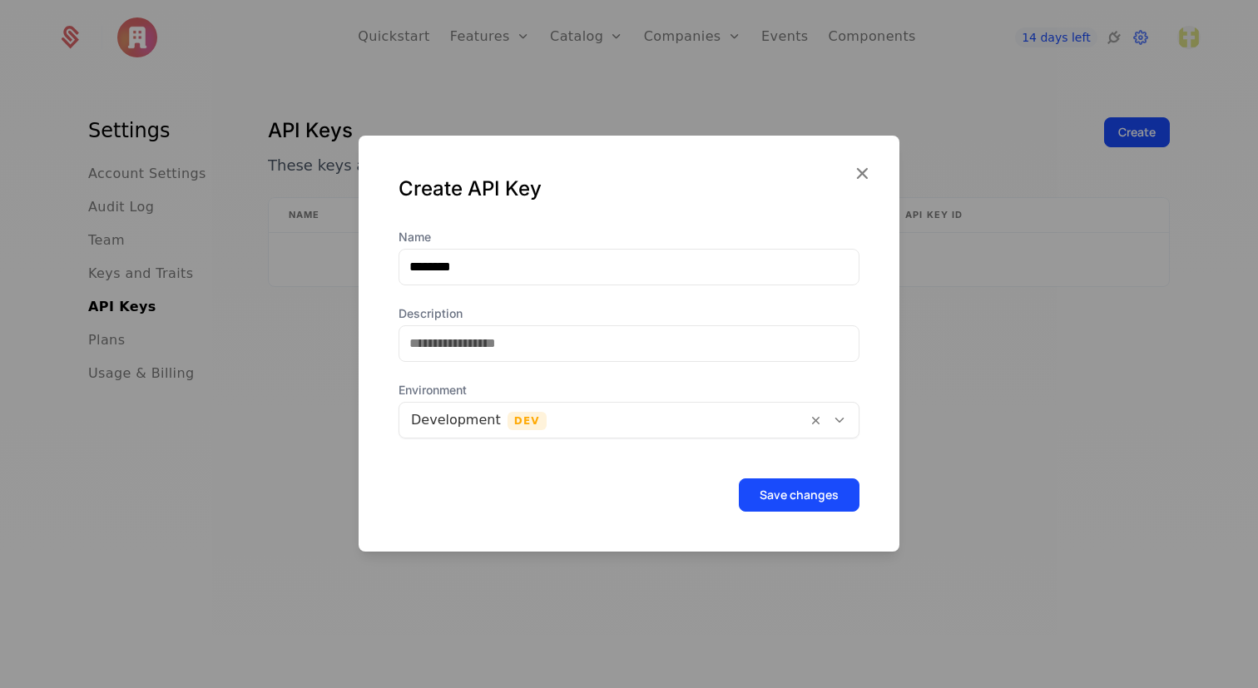
click at [792, 494] on button "Save changes" at bounding box center [799, 495] width 121 height 33
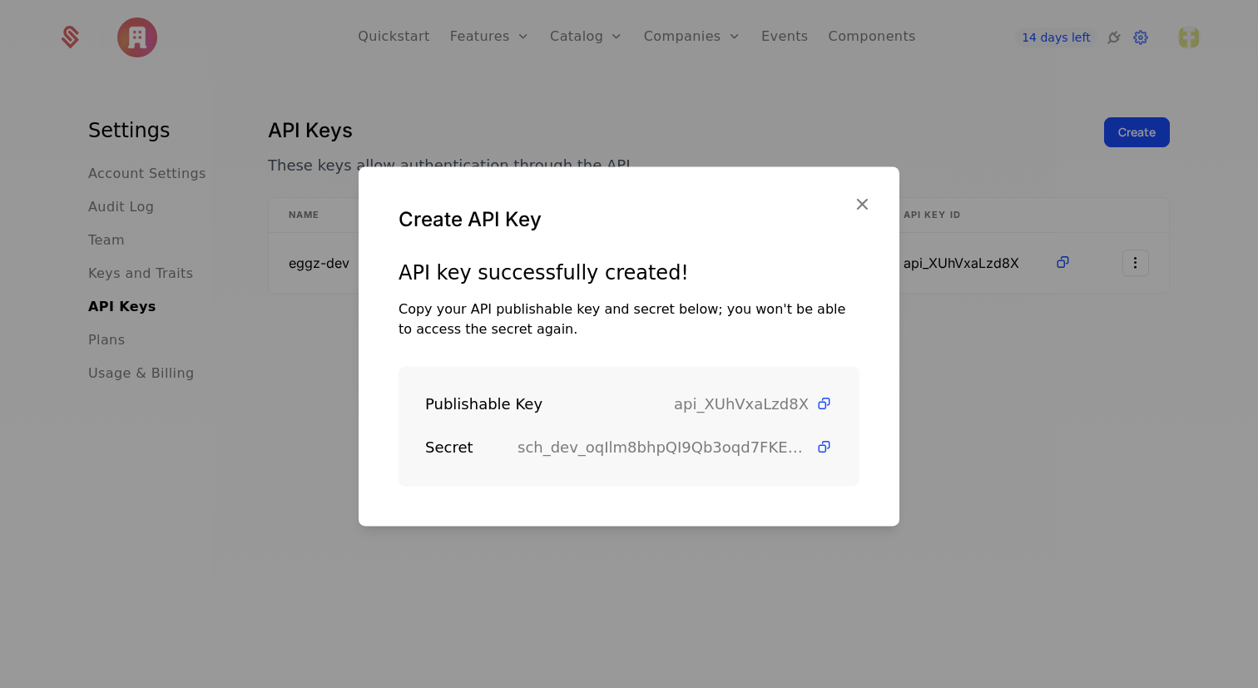
click at [824, 408] on icon at bounding box center [824, 403] width 17 height 17
click at [825, 408] on icon at bounding box center [824, 403] width 17 height 17
click at [821, 403] on icon at bounding box center [824, 403] width 17 height 17
click at [812, 446] on span at bounding box center [821, 447] width 24 height 17
click at [854, 204] on icon "button" at bounding box center [862, 204] width 22 height 22
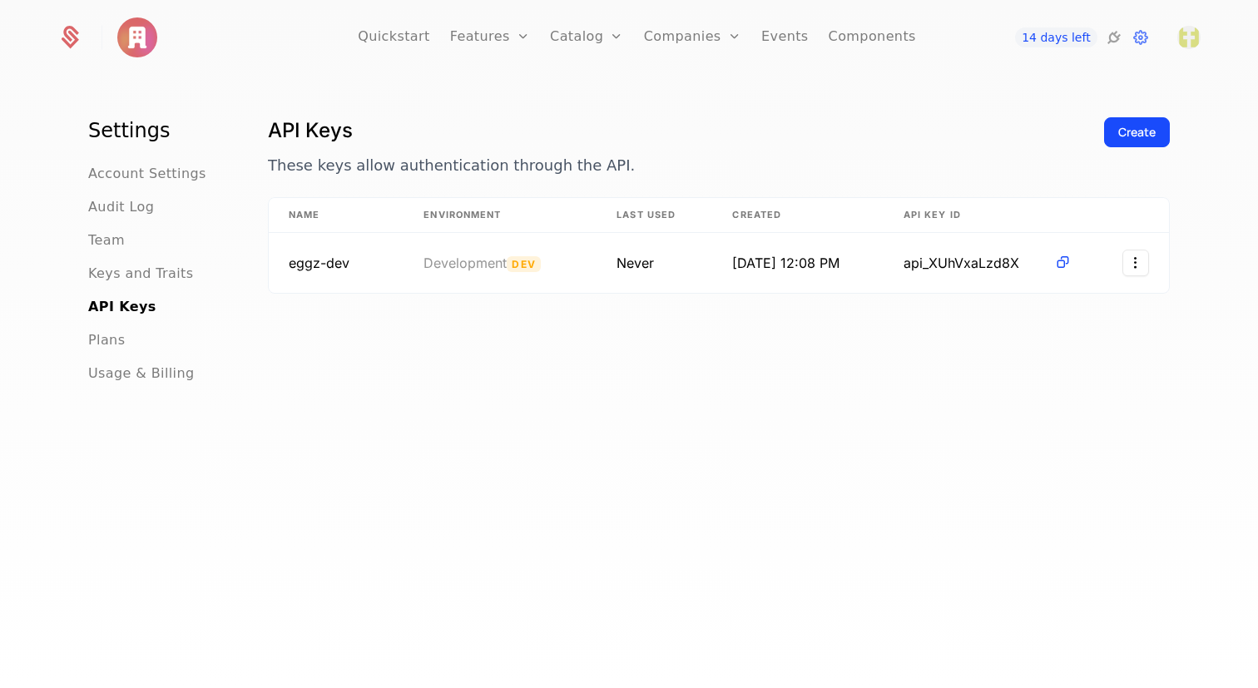
click at [502, 37] on link "Features" at bounding box center [490, 37] width 80 height 75
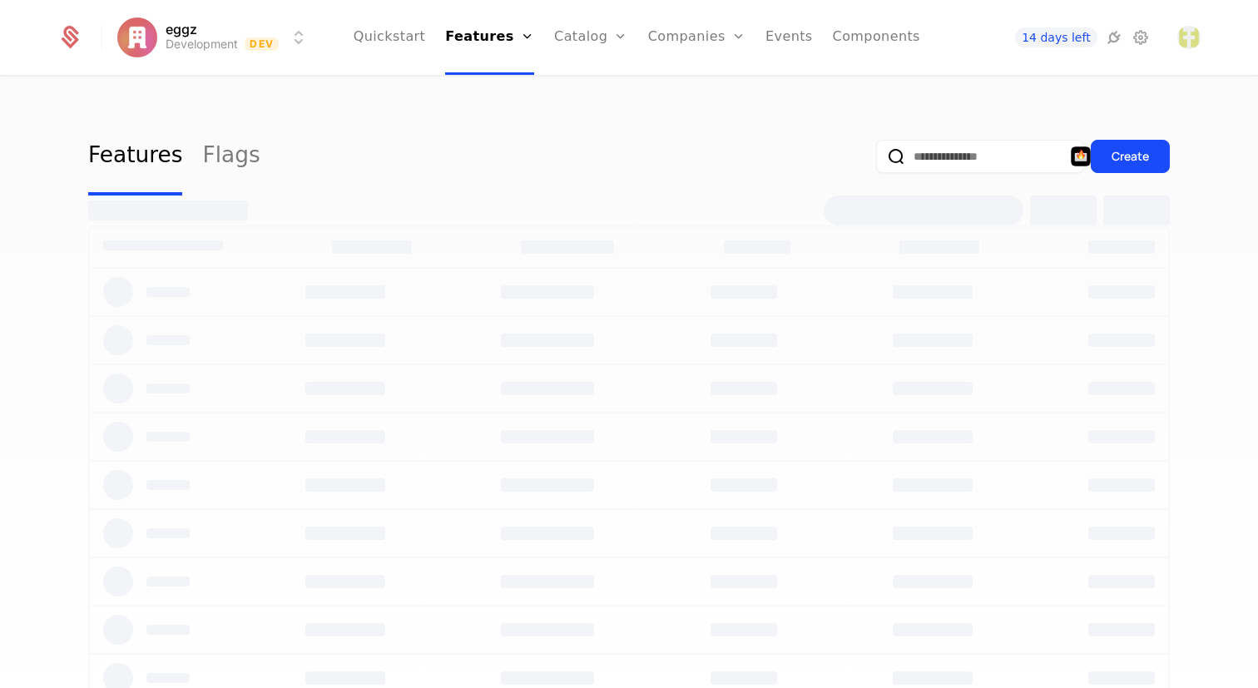
click at [411, 42] on link "Quickstart" at bounding box center [390, 37] width 72 height 75
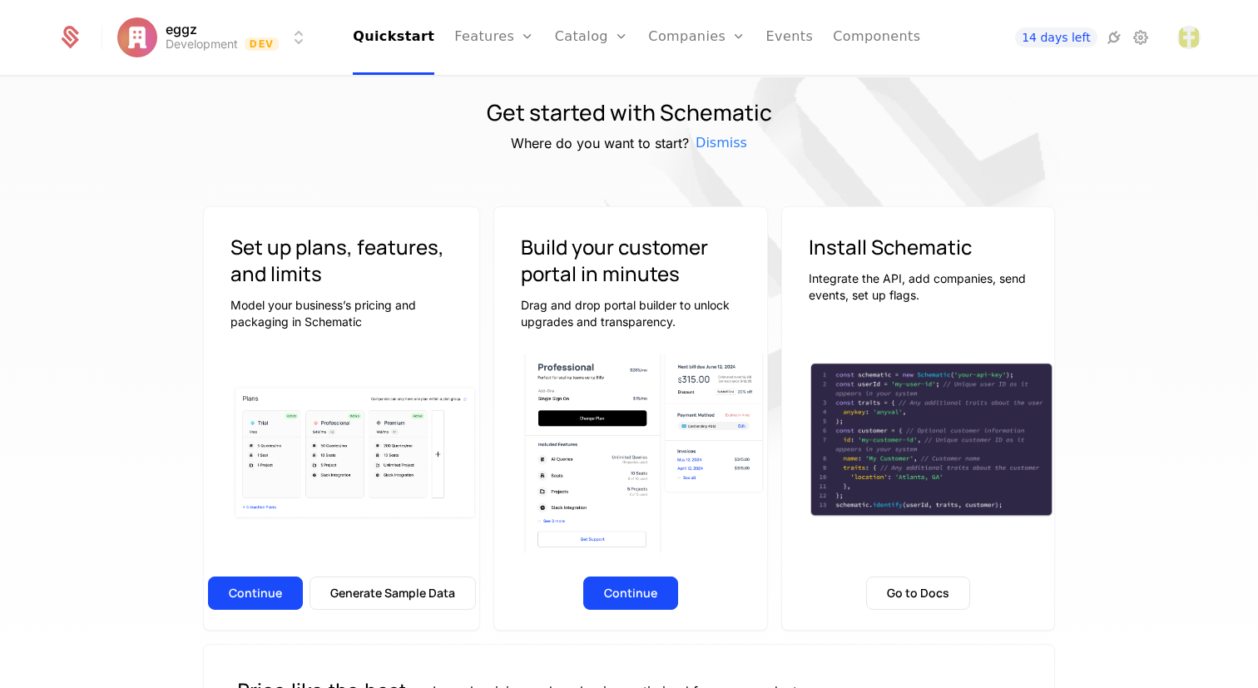
scroll to position [22, 0]
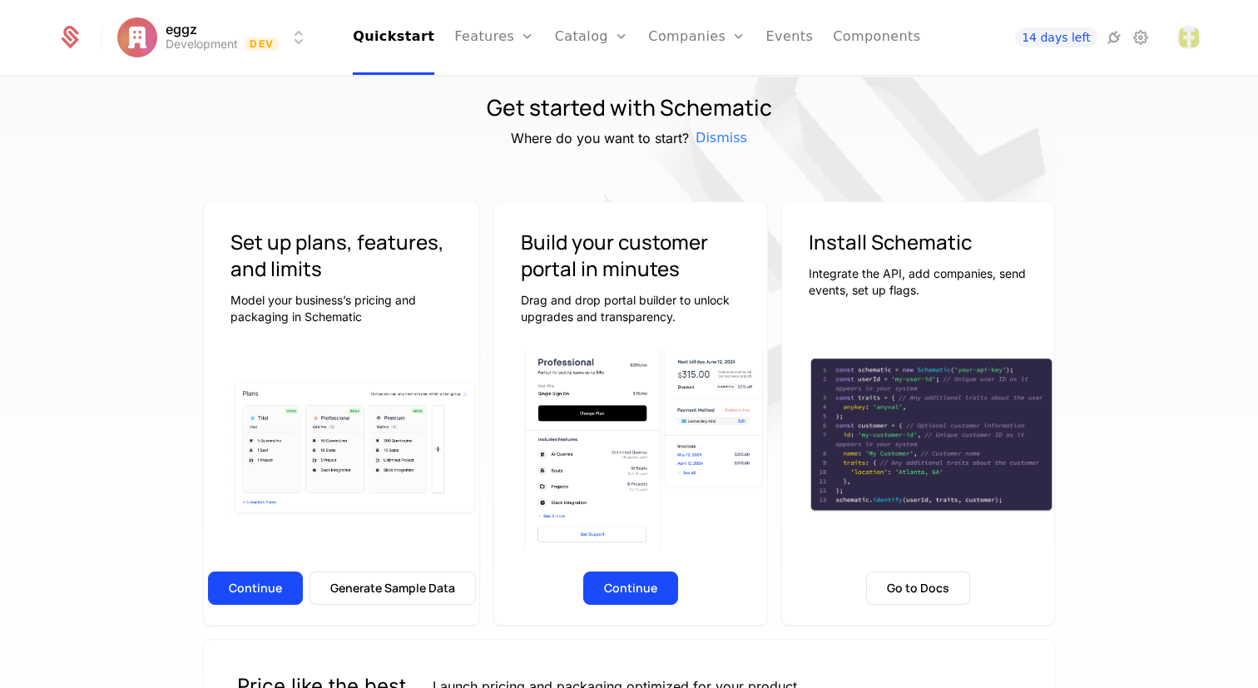
click at [643, 588] on button "Continue" at bounding box center [630, 588] width 95 height 33
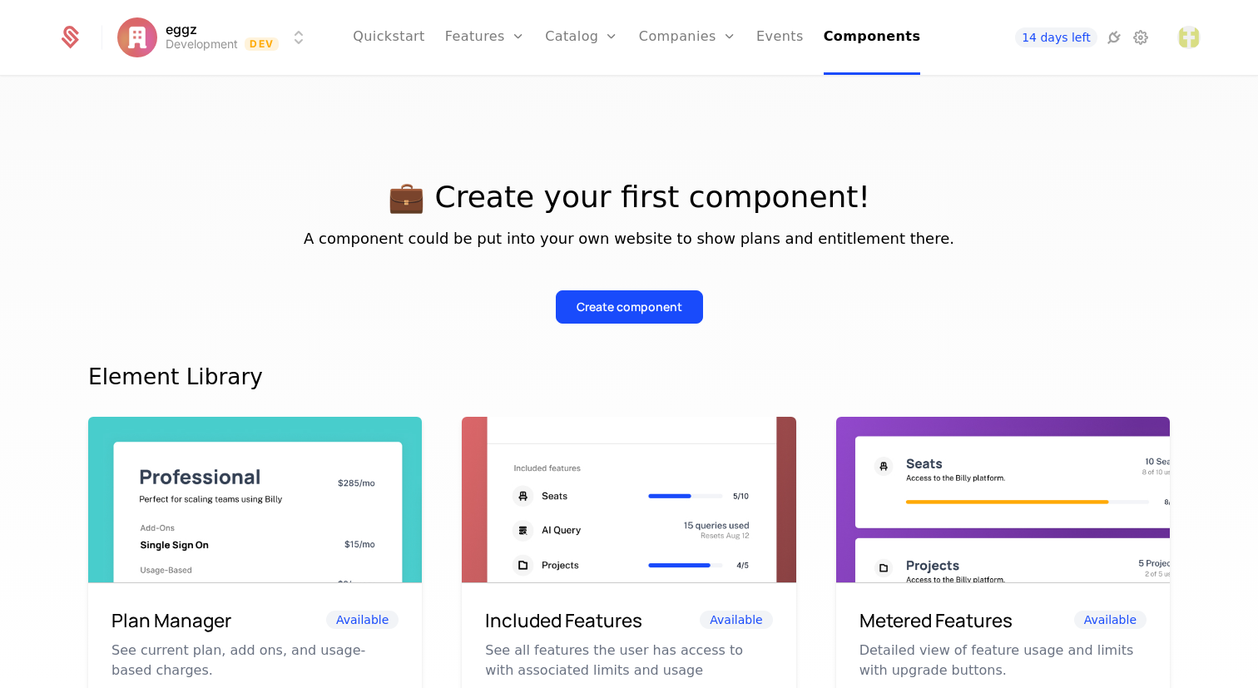
click at [602, 314] on div "Create component" at bounding box center [630, 307] width 106 height 17
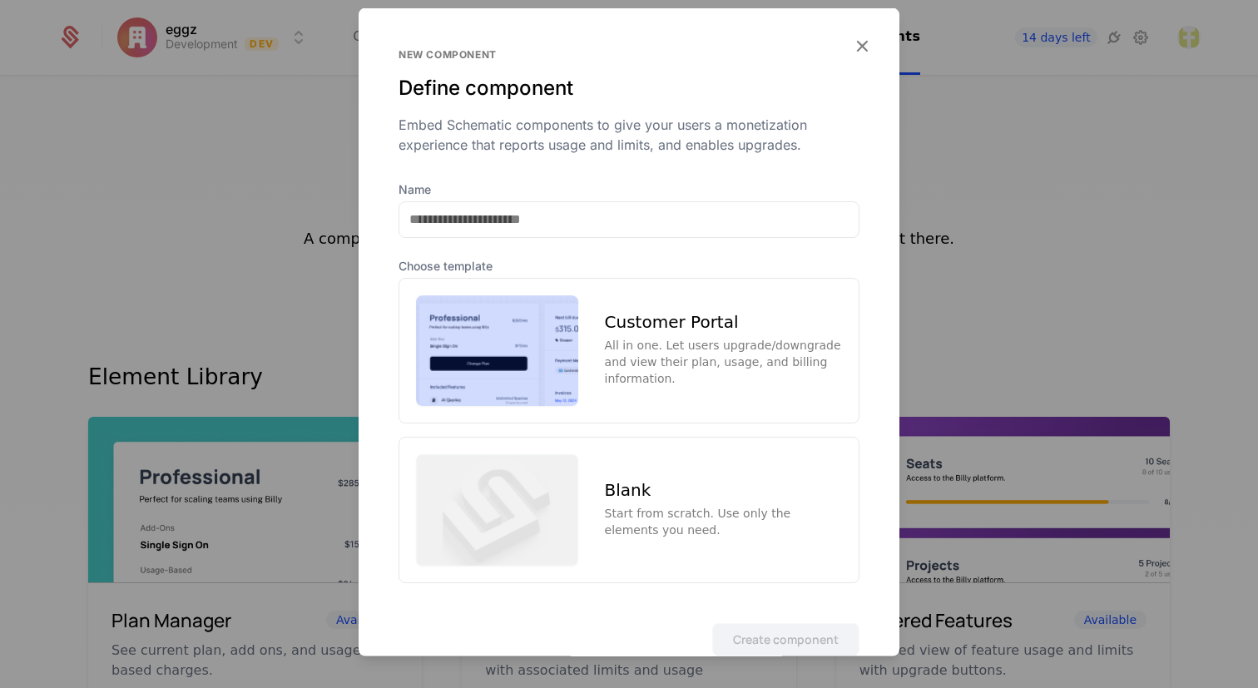
click at [648, 330] on div "Customer Portal" at bounding box center [723, 322] width 237 height 17
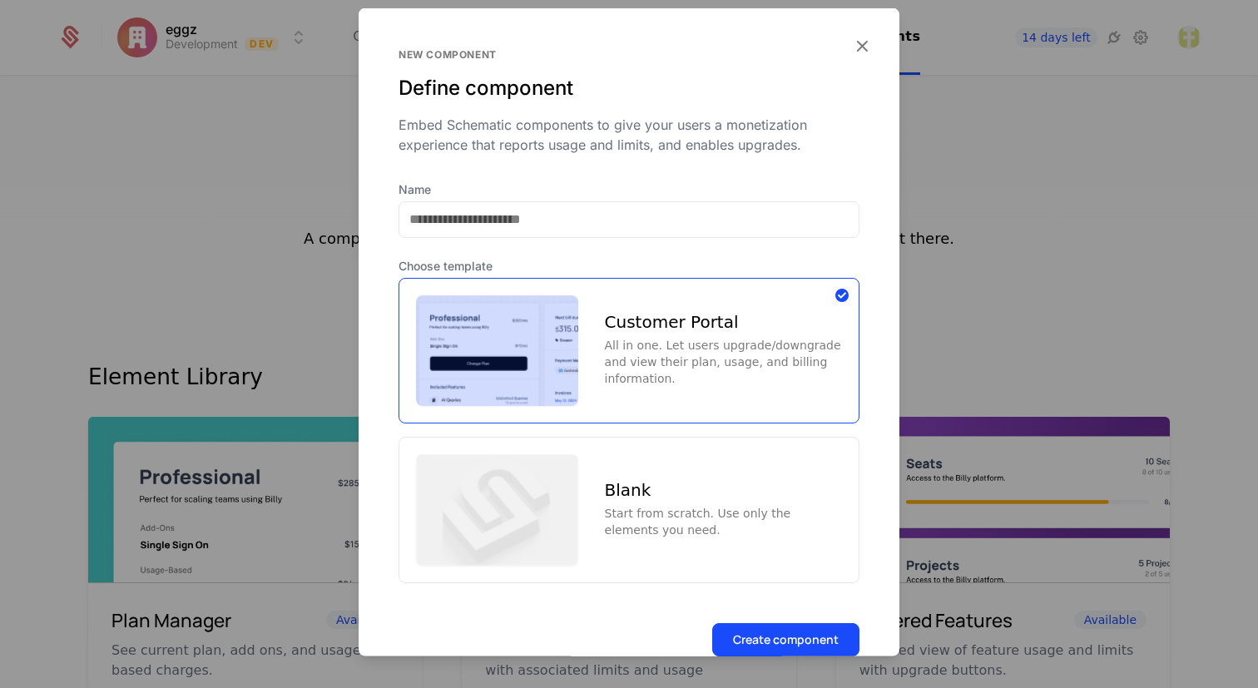
scroll to position [40, 0]
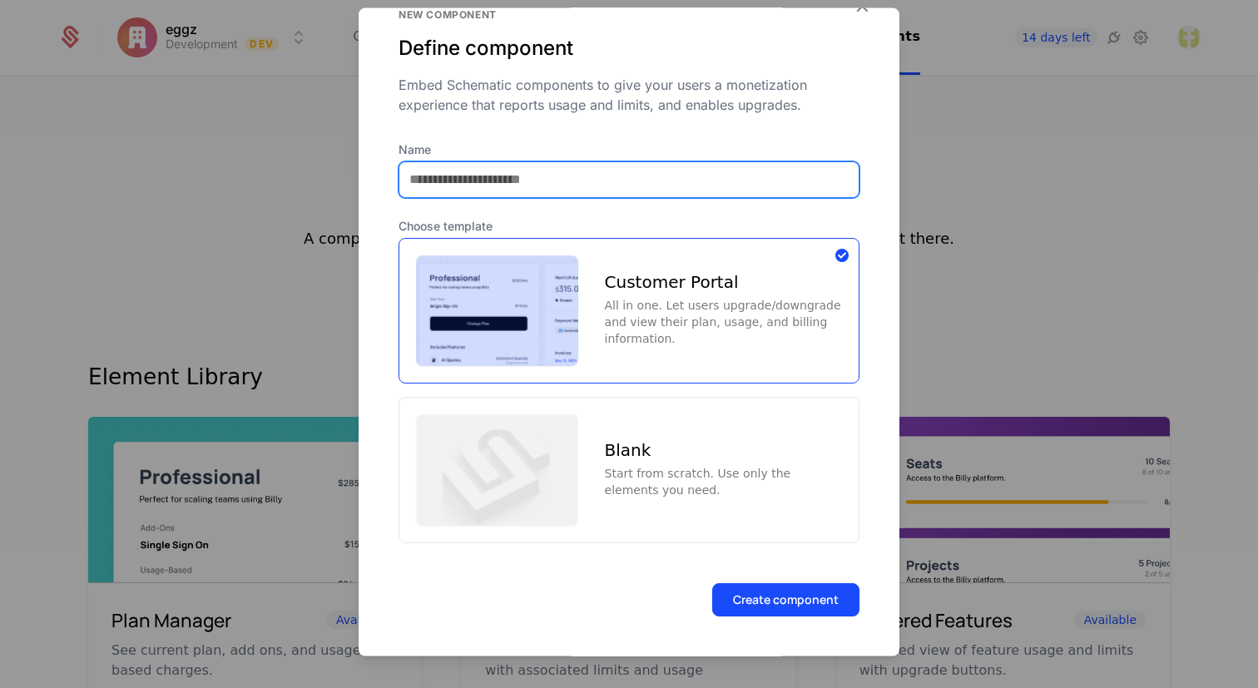
click at [539, 187] on input "Name" at bounding box center [628, 178] width 459 height 35
type input "**********"
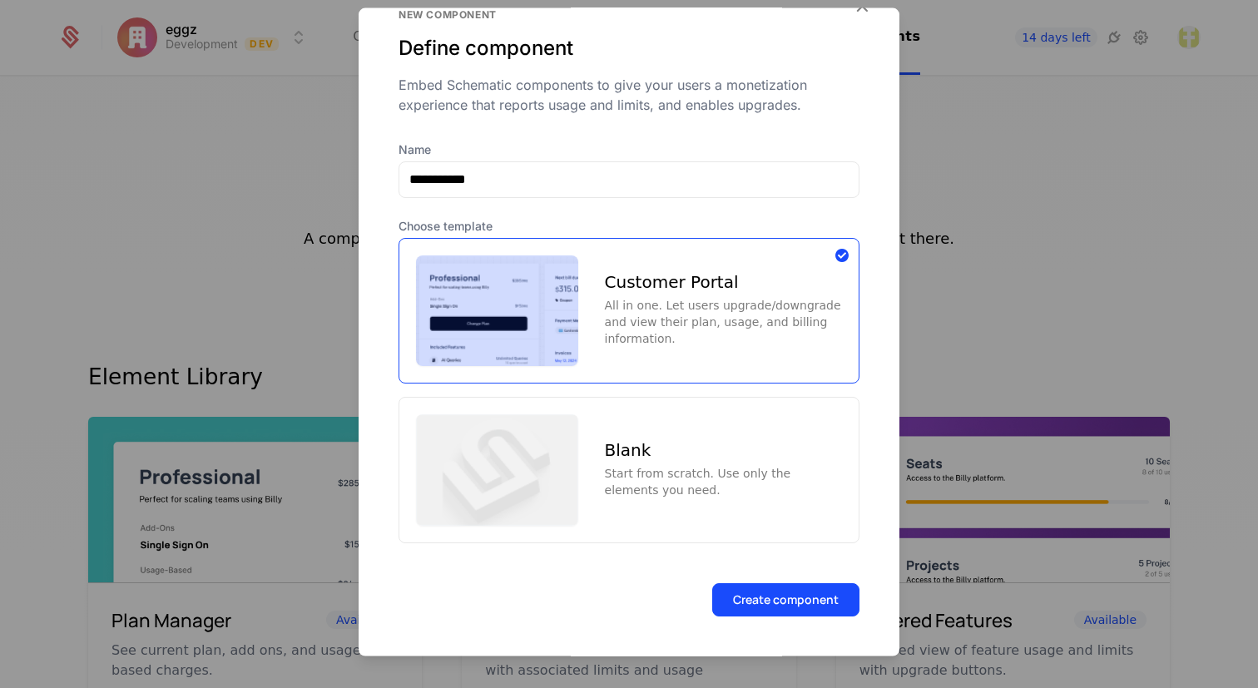
click at [762, 588] on button "Create component" at bounding box center [785, 599] width 147 height 33
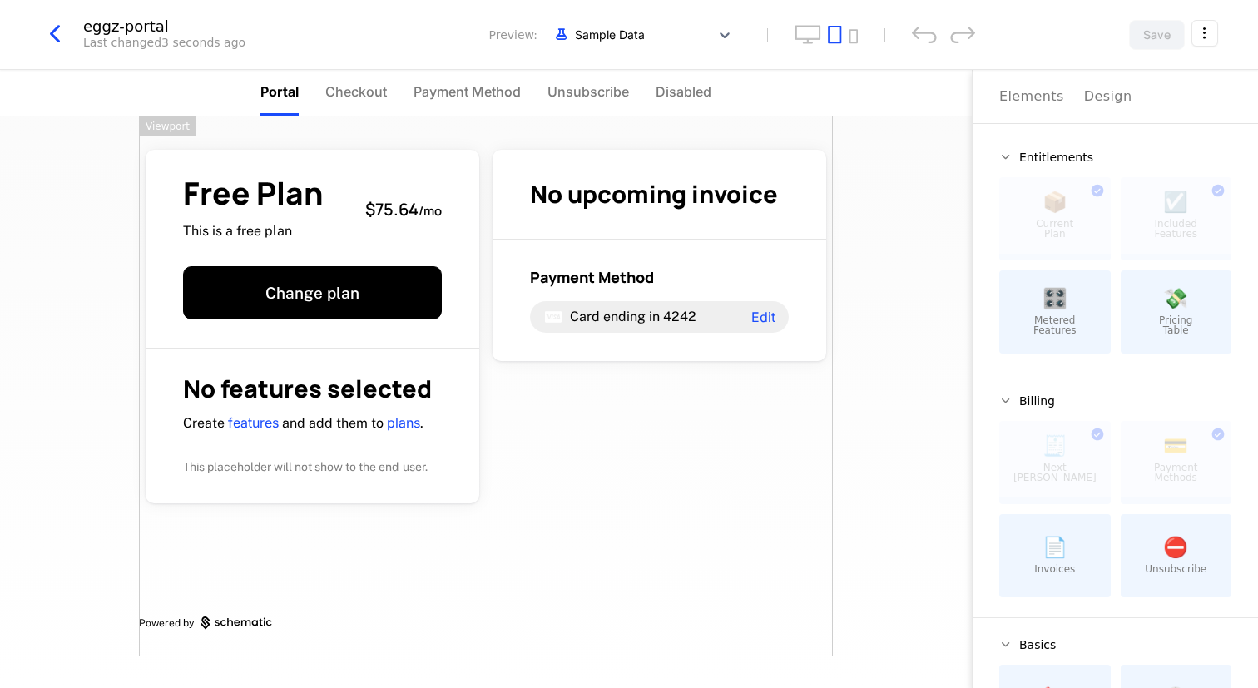
click at [603, 98] on span "Unsubscribe" at bounding box center [589, 92] width 82 height 20
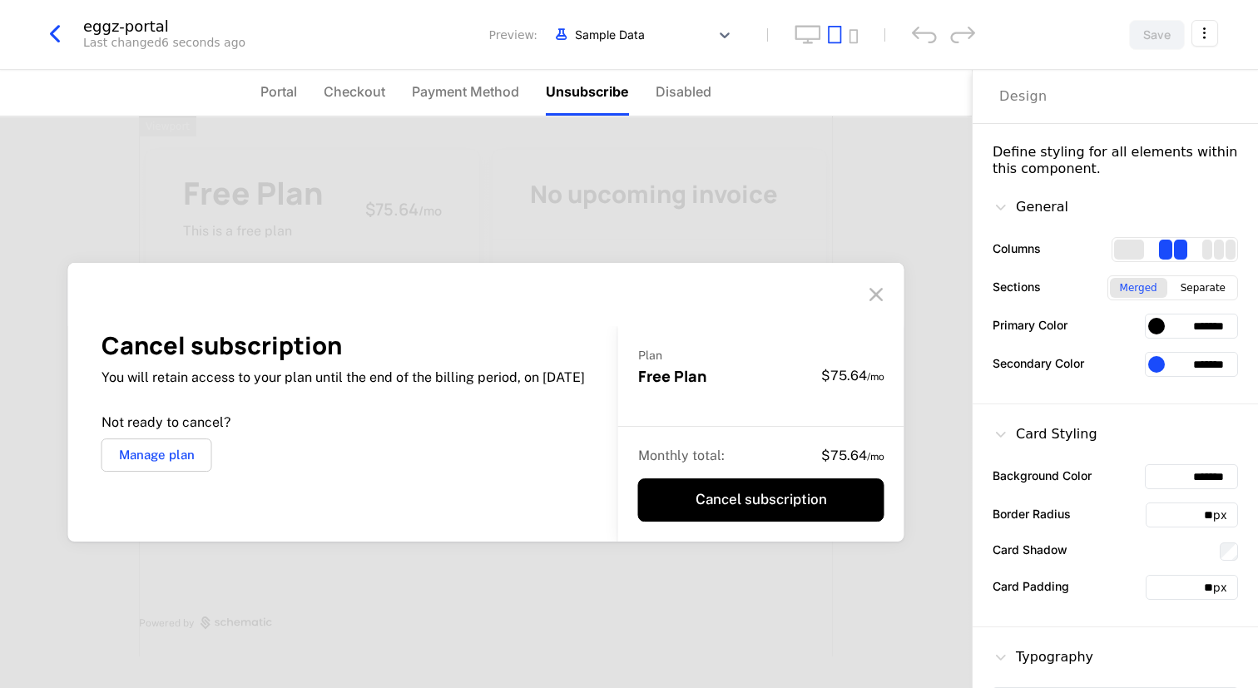
click at [666, 97] on span "Disabled" at bounding box center [684, 92] width 56 height 20
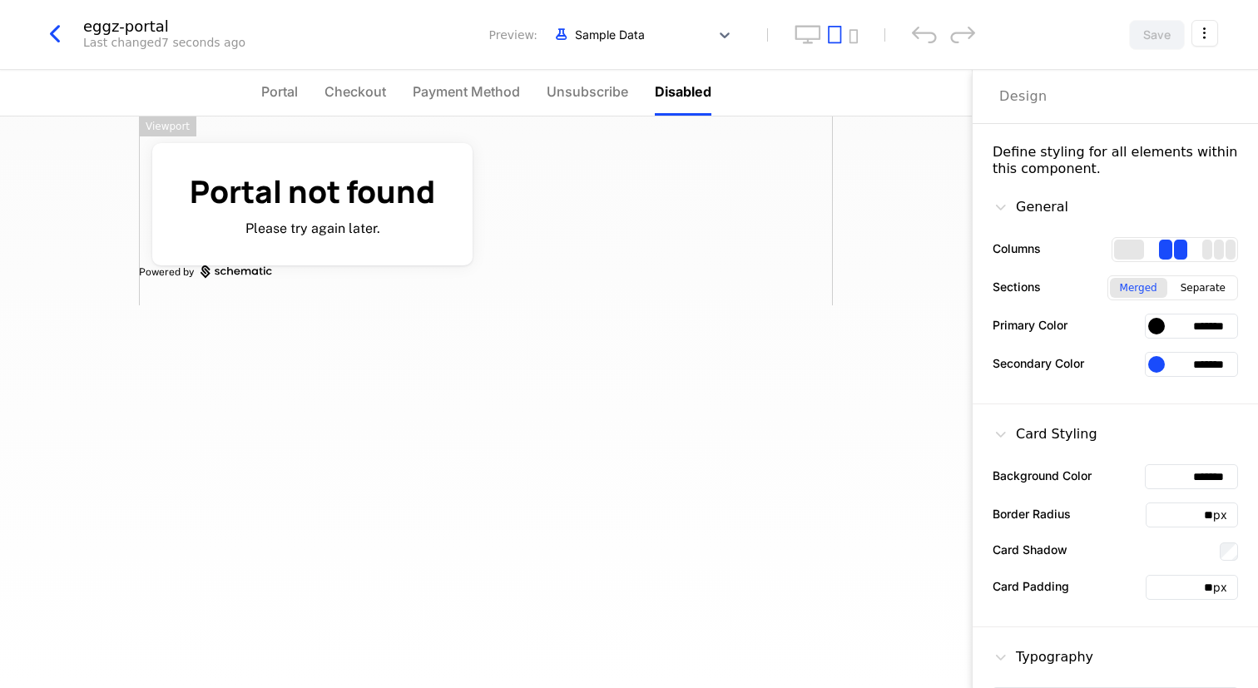
click at [280, 102] on li "Portal" at bounding box center [279, 93] width 37 height 46
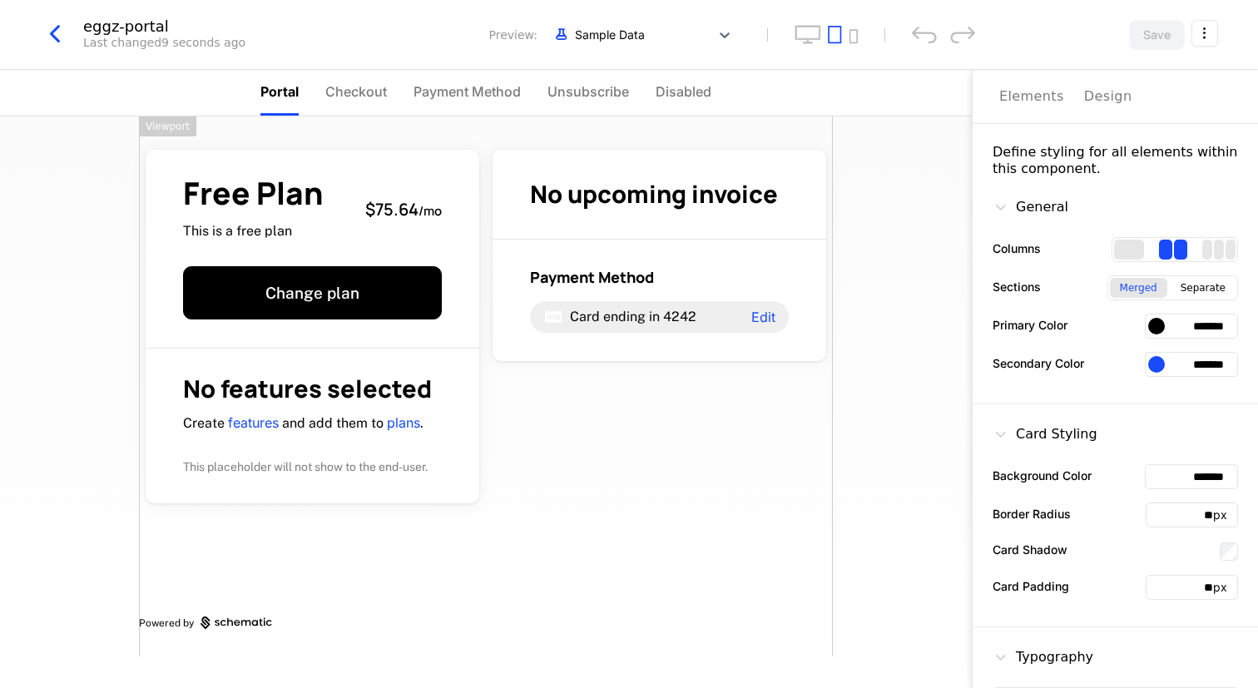
click at [341, 102] on li "Checkout" at bounding box center [356, 93] width 62 height 46
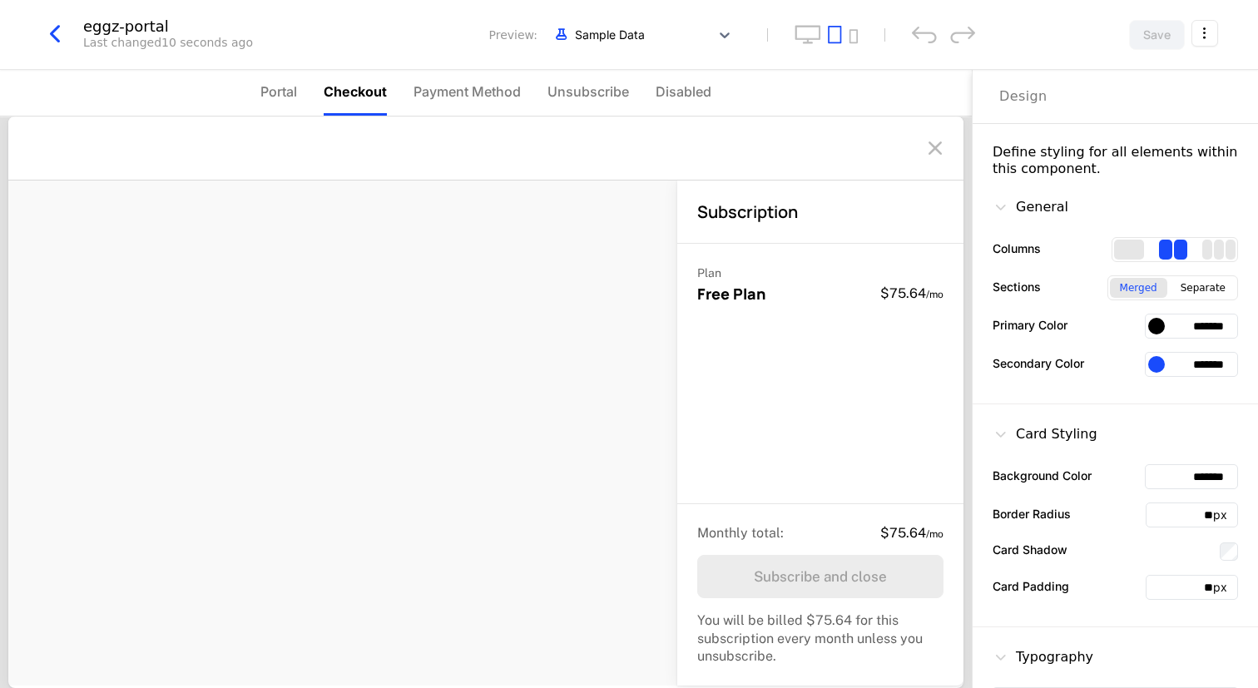
click at [1206, 29] on html "eggz Development Dev Quickstart Features Features Flags Catalog Plans Add Ons C…" at bounding box center [629, 344] width 1258 height 688
click at [1180, 142] on icon "button" at bounding box center [1182, 140] width 17 height 17
click at [1098, 106] on div "How to install" at bounding box center [1109, 105] width 91 height 17
click at [267, 100] on span "Portal" at bounding box center [279, 92] width 37 height 20
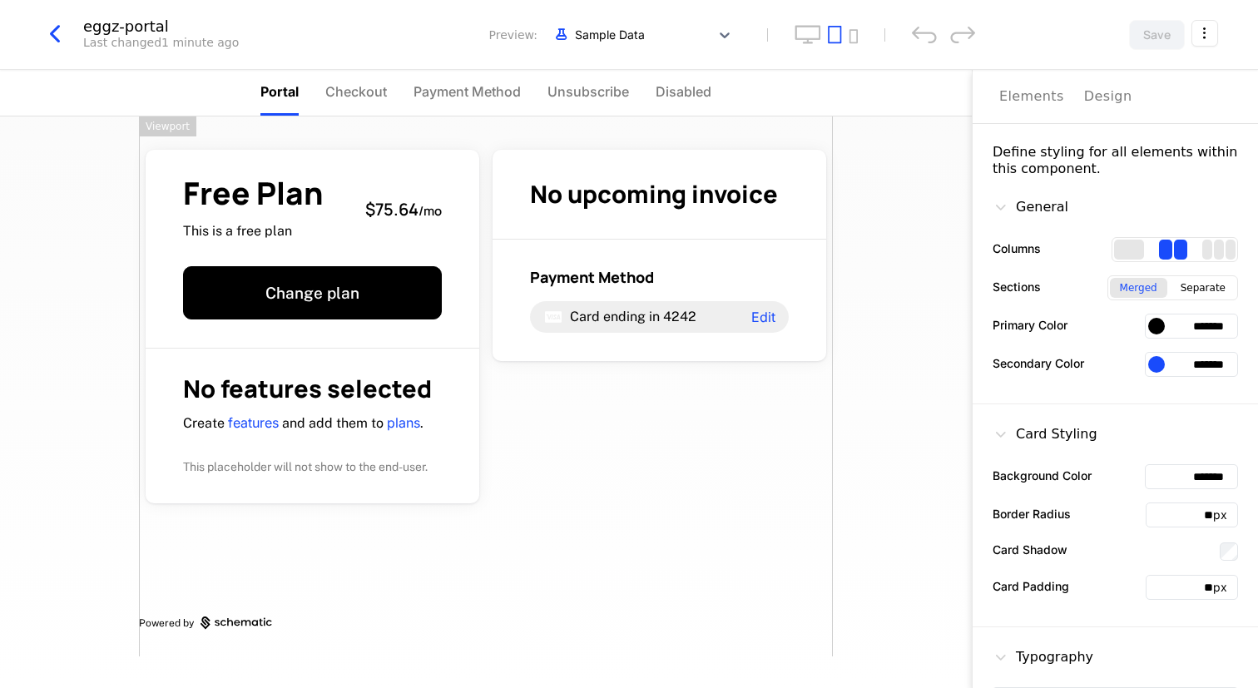
click at [58, 37] on icon "button" at bounding box center [55, 34] width 30 height 30
